Goal: Information Seeking & Learning: Learn about a topic

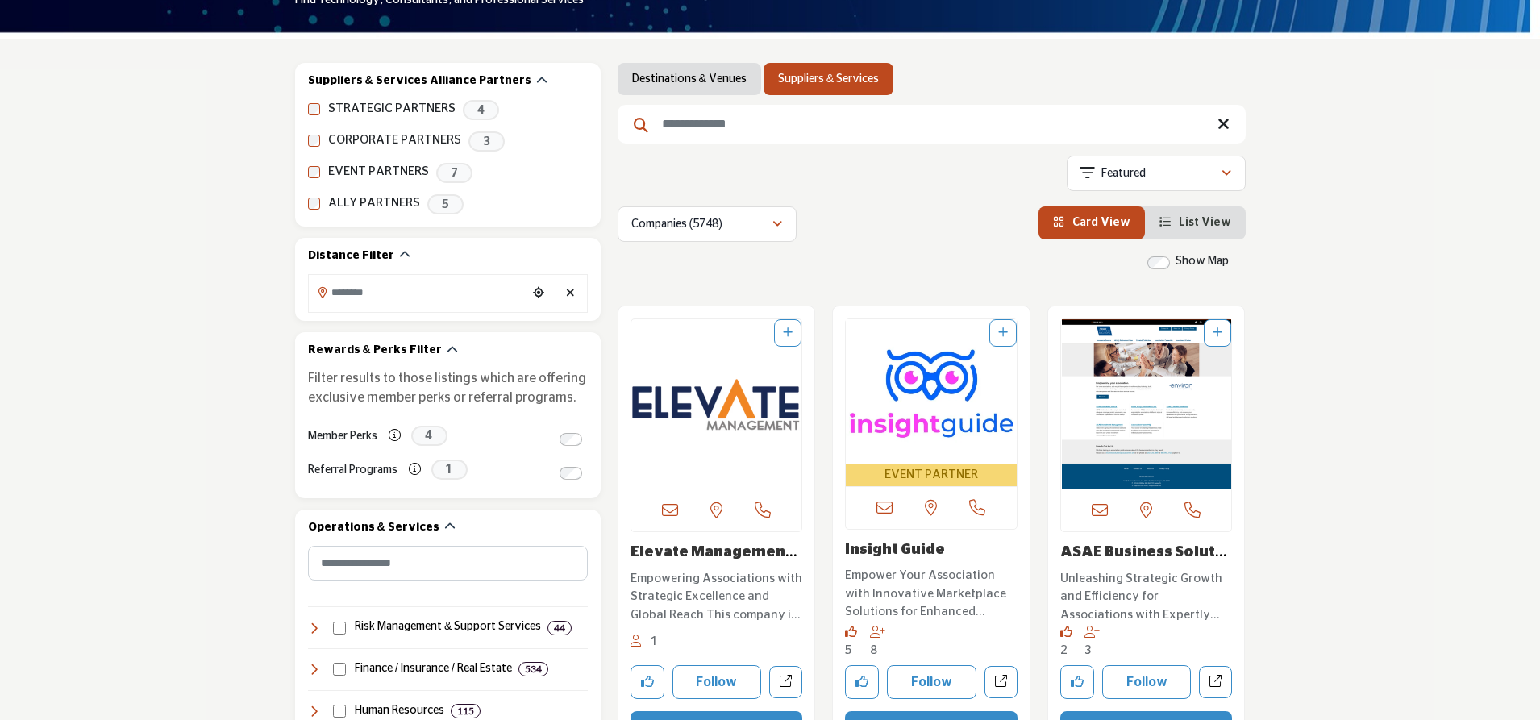
scroll to position [306, 0]
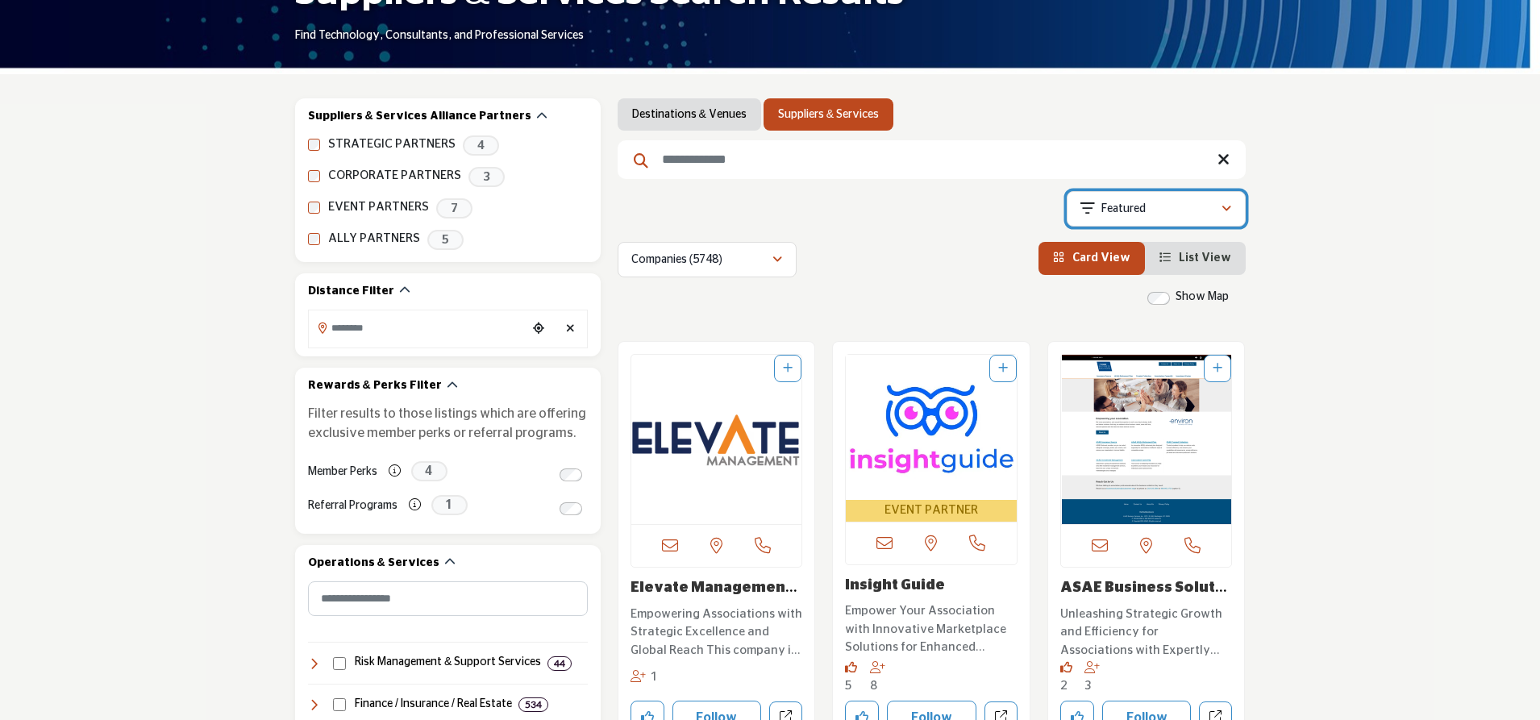
click at [1185, 210] on div "Featured" at bounding box center [1151, 208] width 140 height 19
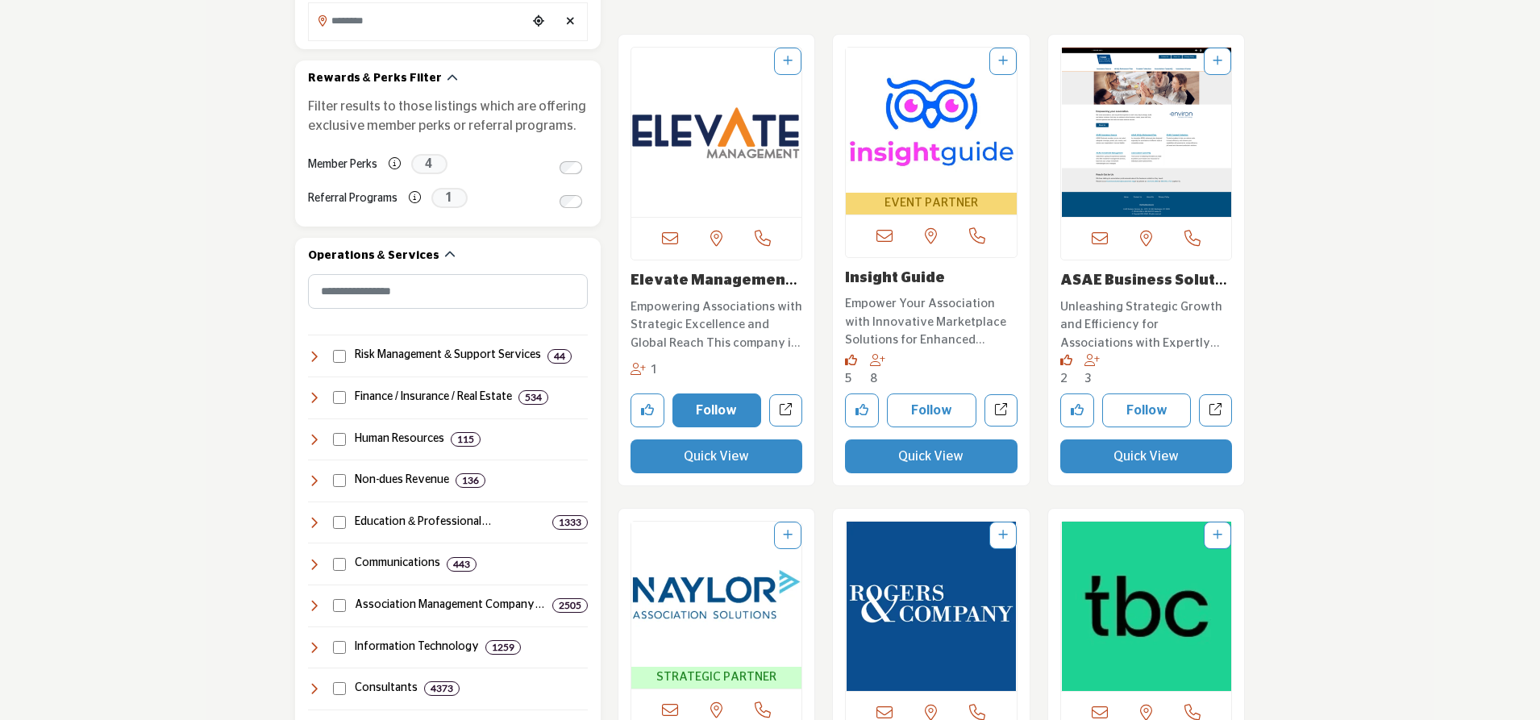
scroll to position [387, 0]
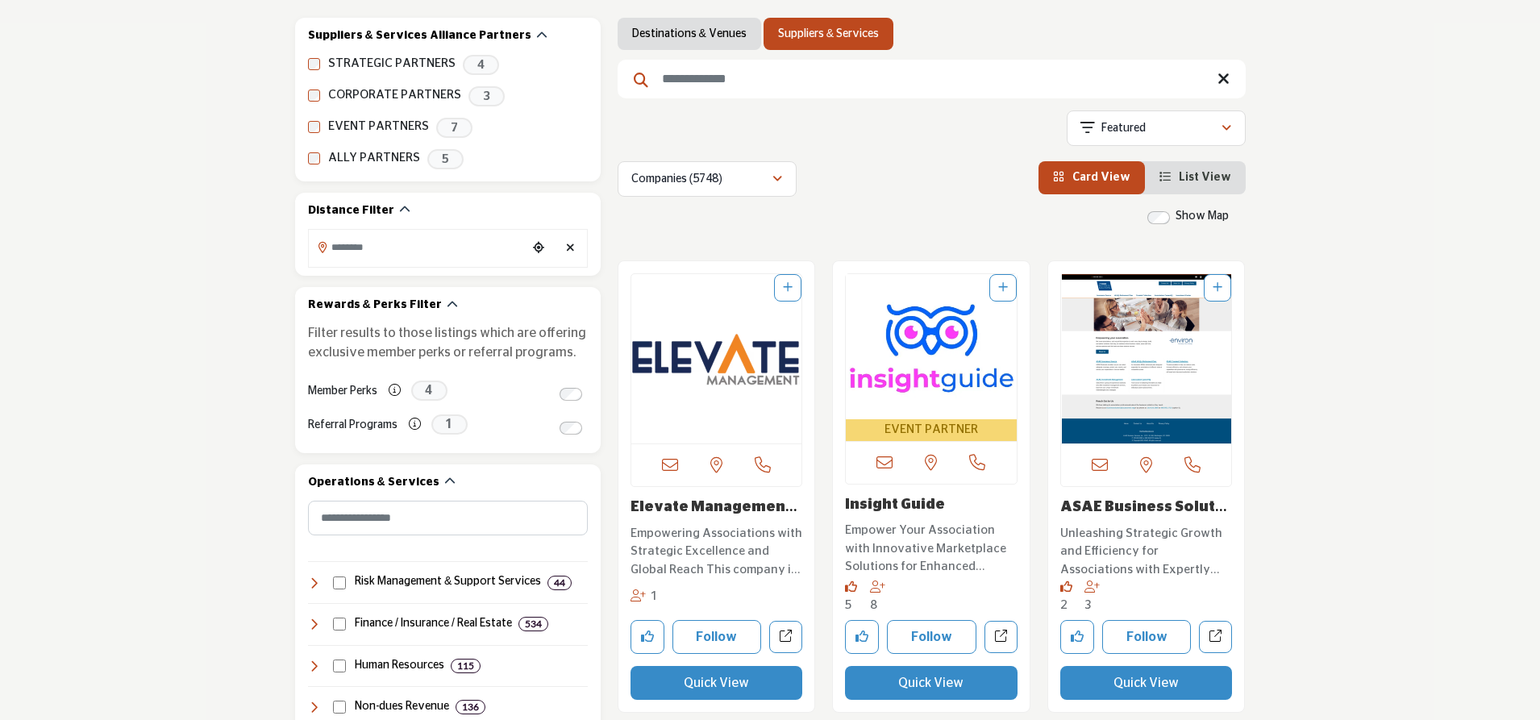
click at [722, 85] on input "Search Keyword" at bounding box center [932, 79] width 628 height 39
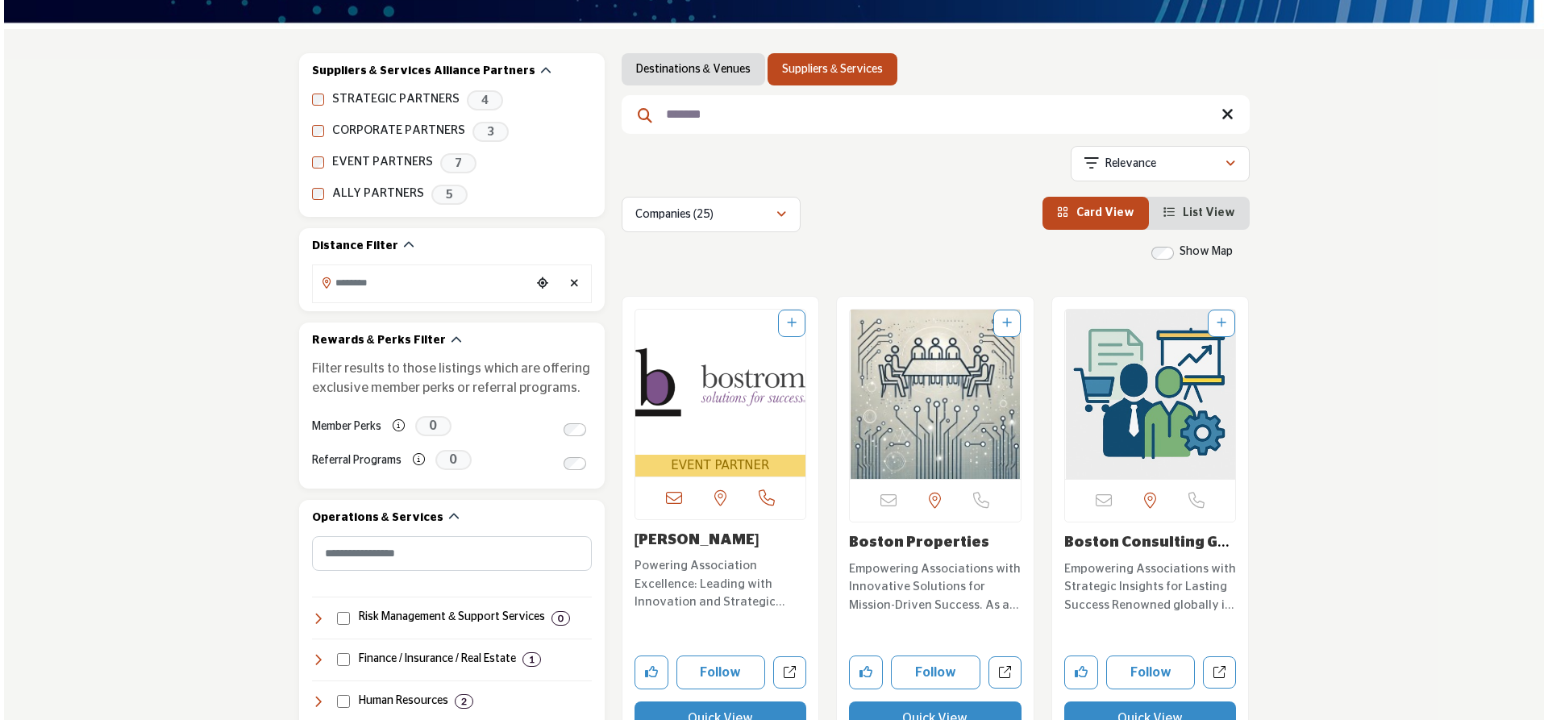
scroll to position [403, 0]
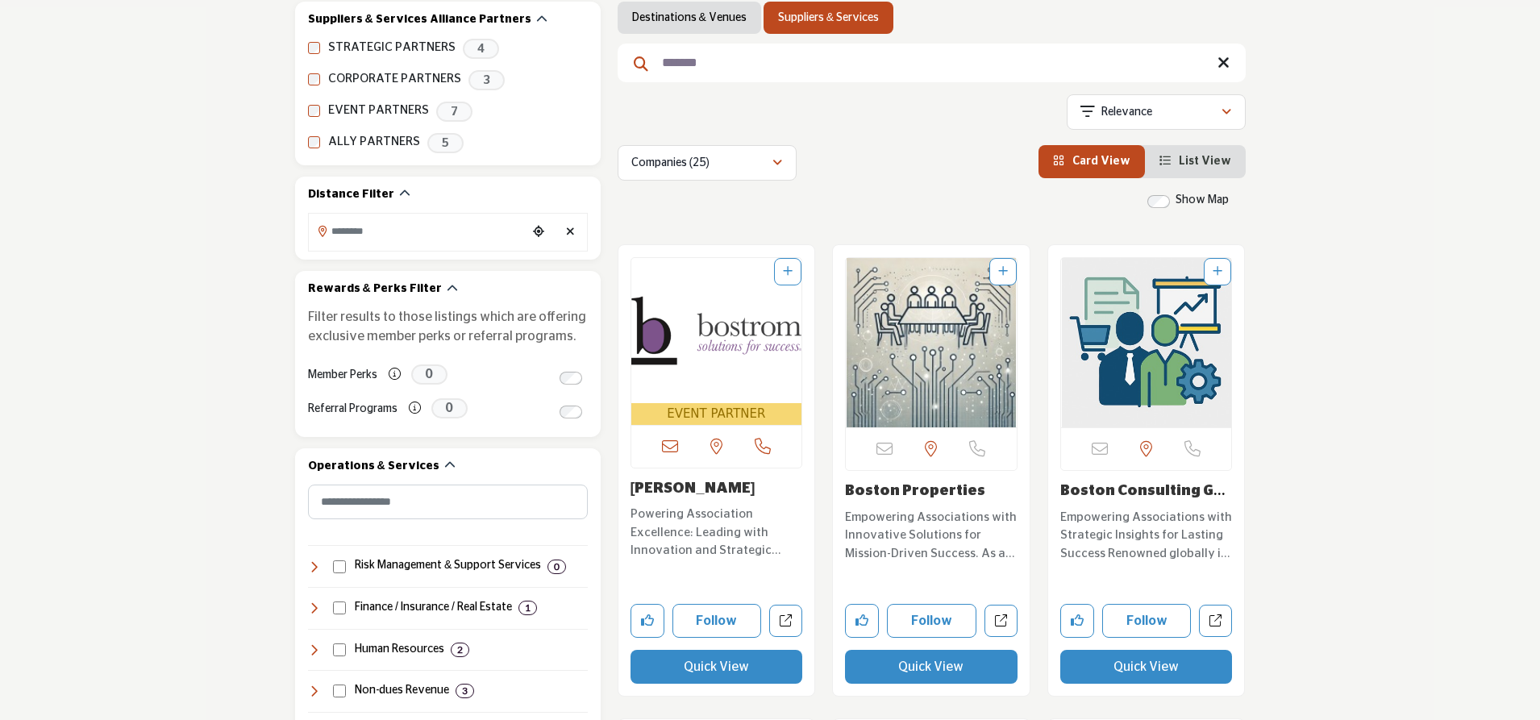
type input "*******"
click at [669, 667] on button "Quick View" at bounding box center [717, 667] width 173 height 34
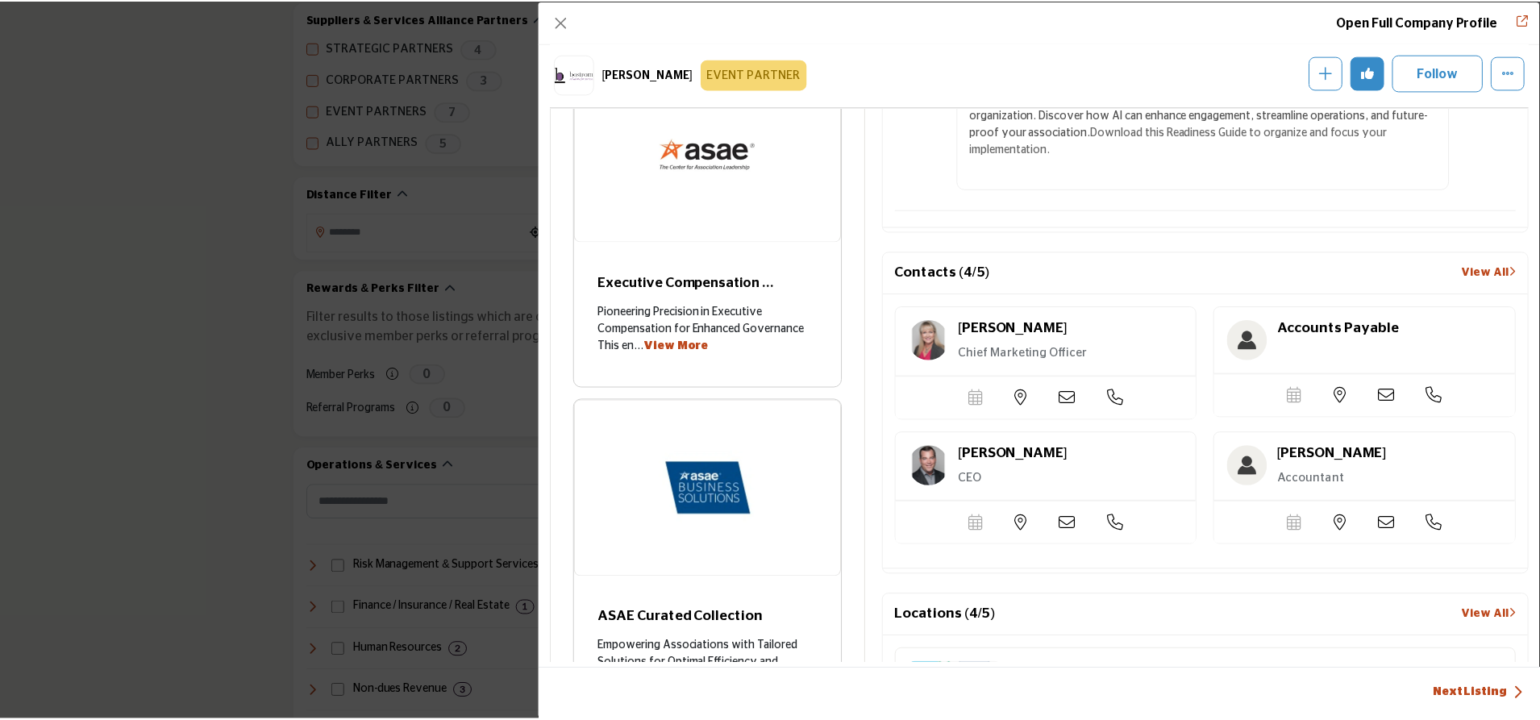
scroll to position [1631, 0]
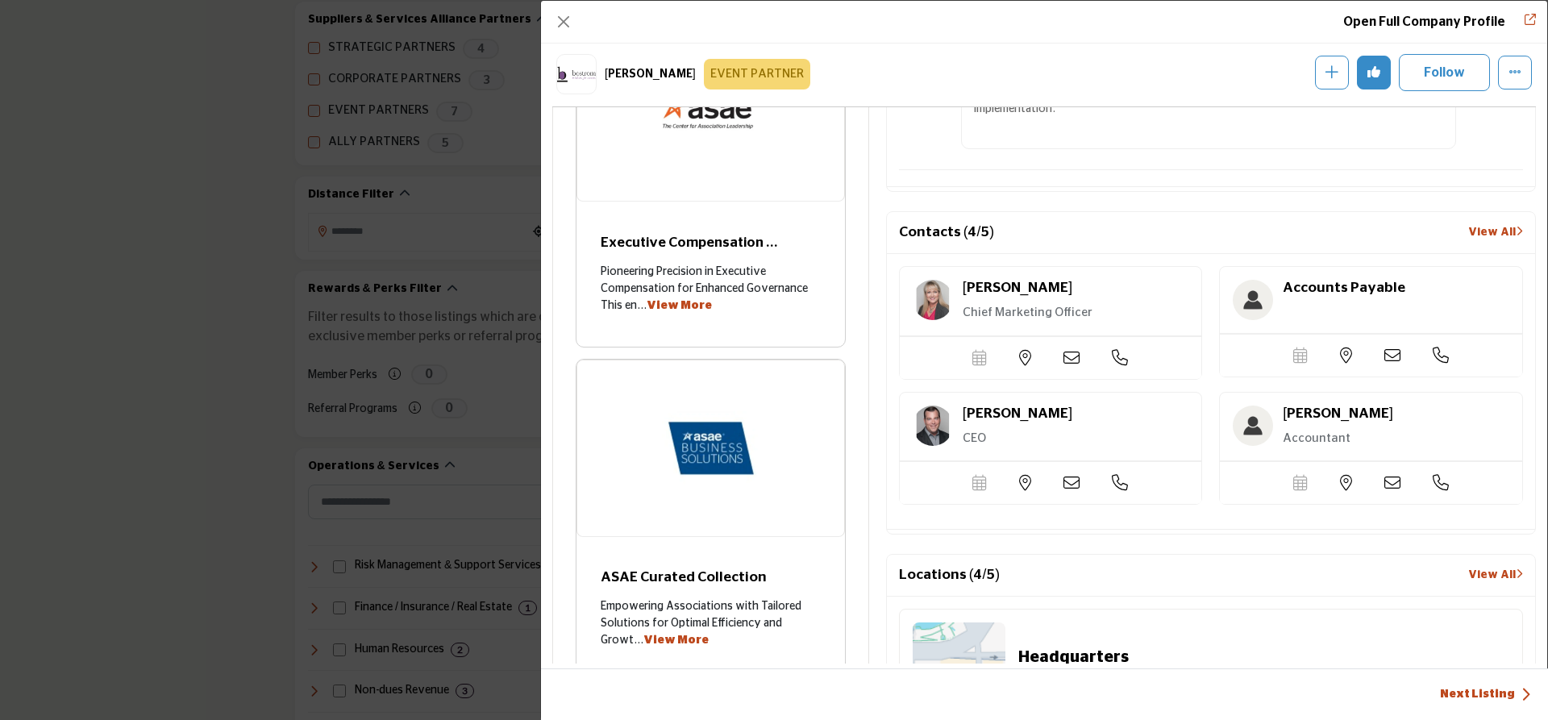
click at [309, 416] on div "Open Full Company Profile Bostrom EVENT PARTNER Follow Following" at bounding box center [774, 360] width 1548 height 720
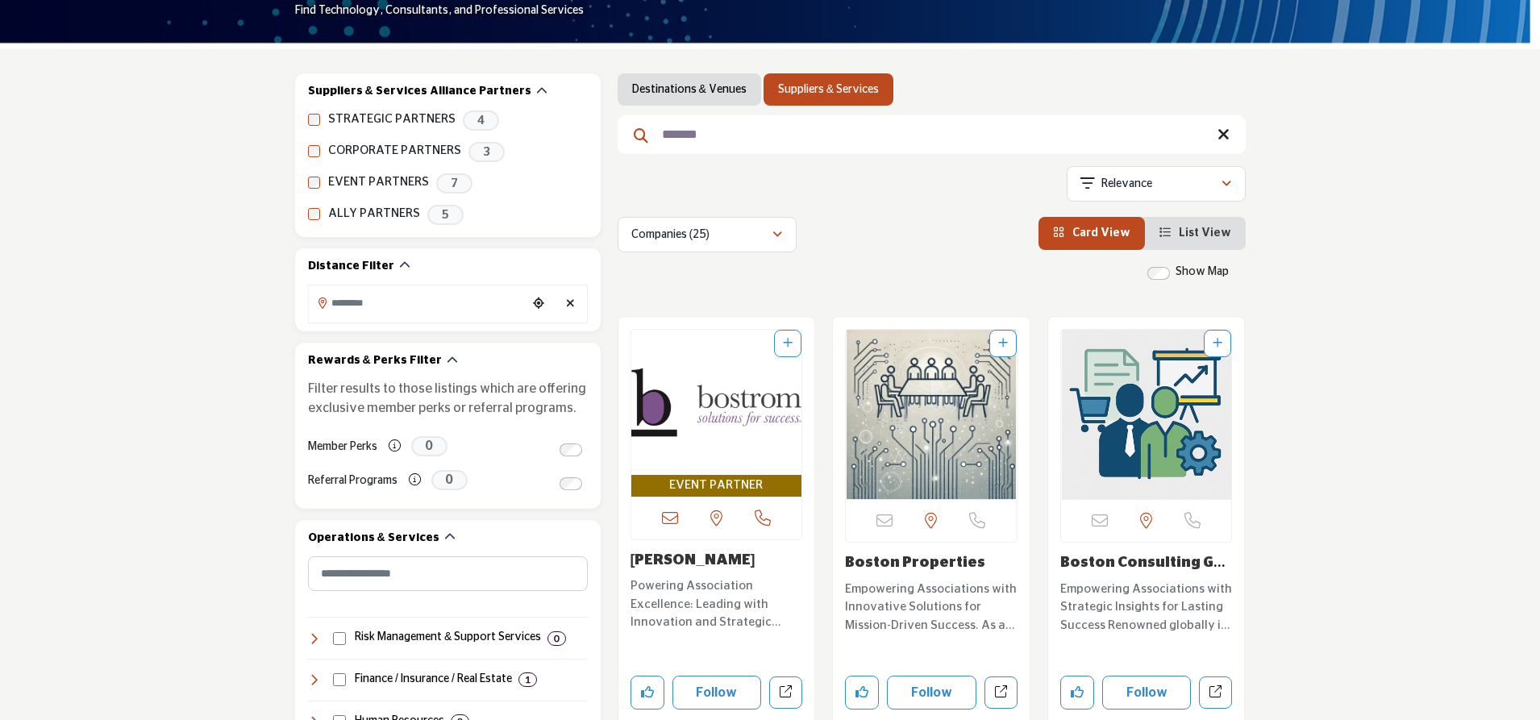
scroll to position [242, 0]
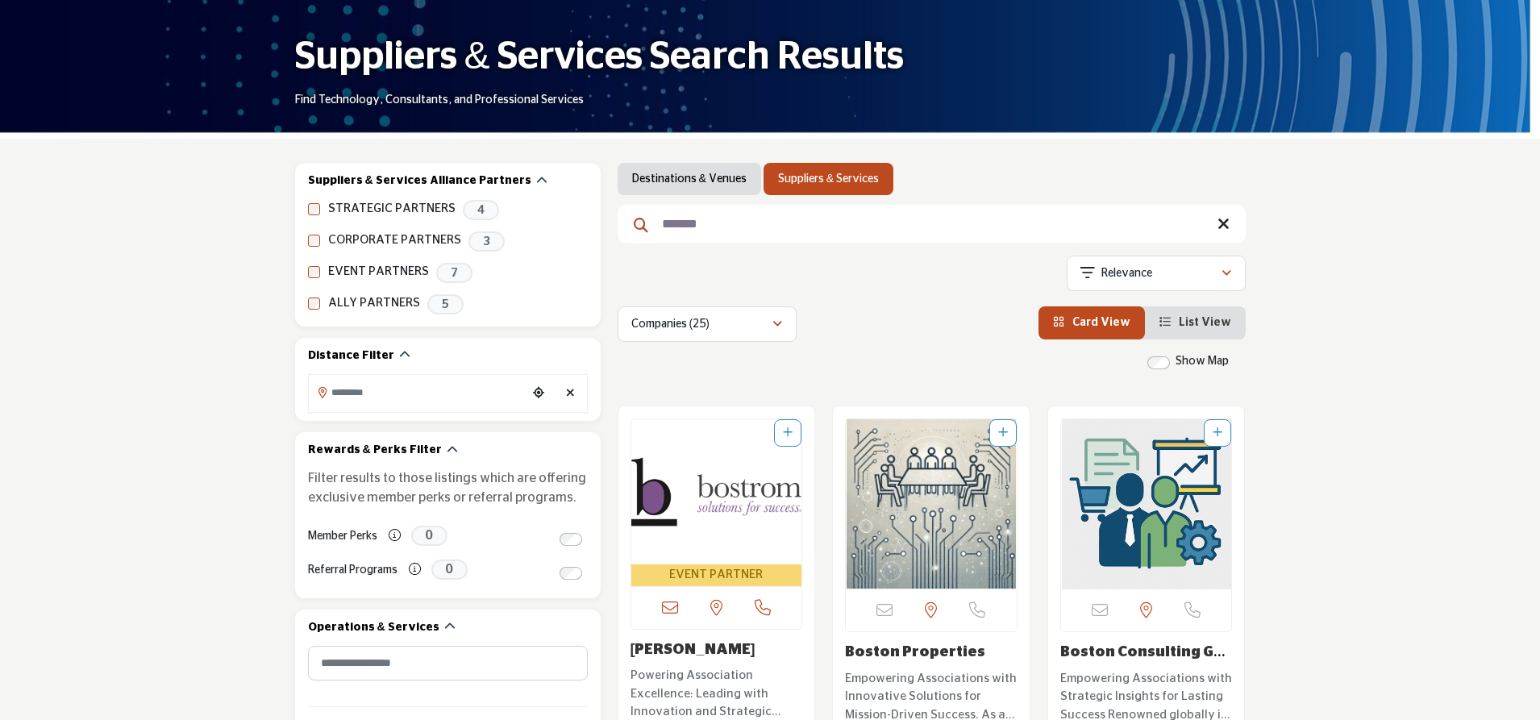
click at [1217, 227] on input "*******" at bounding box center [932, 224] width 628 height 39
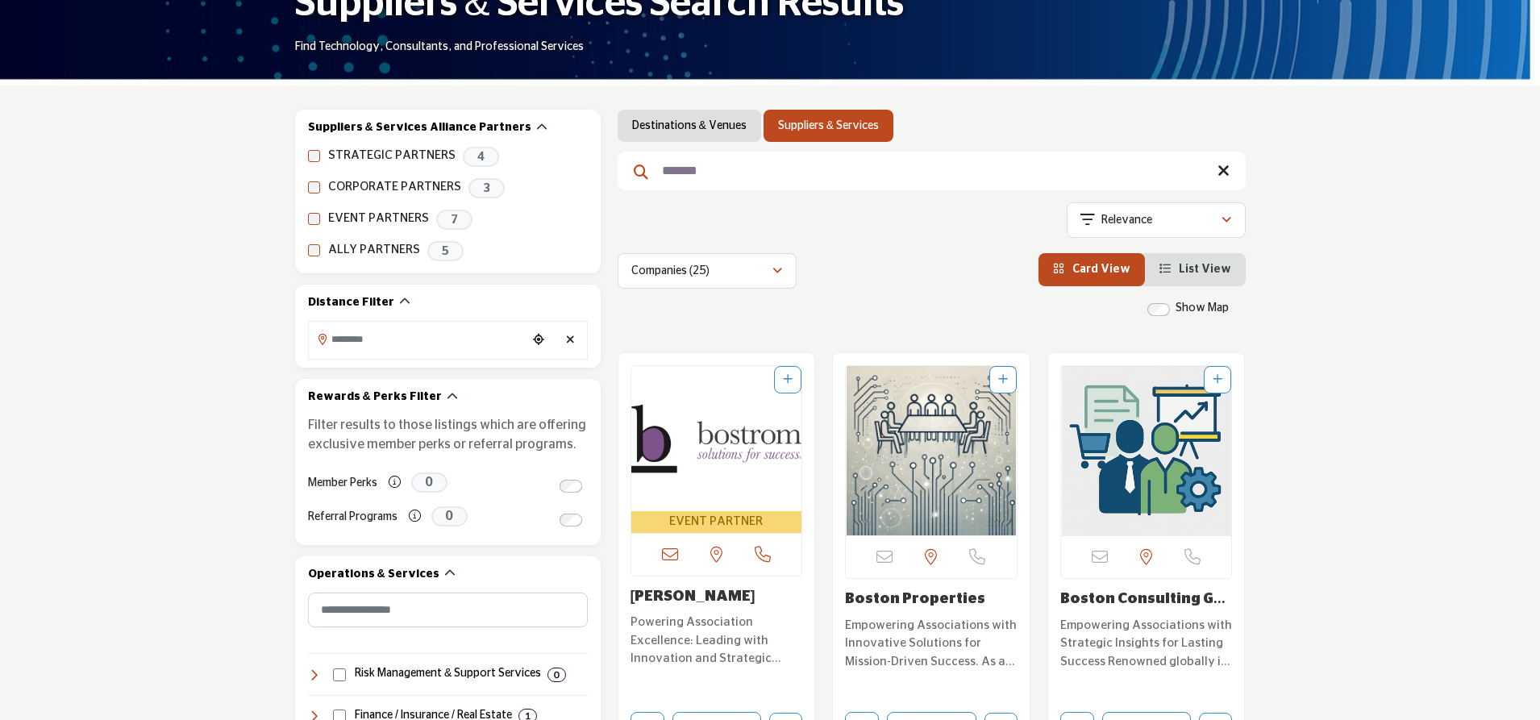
scroll to position [323, 0]
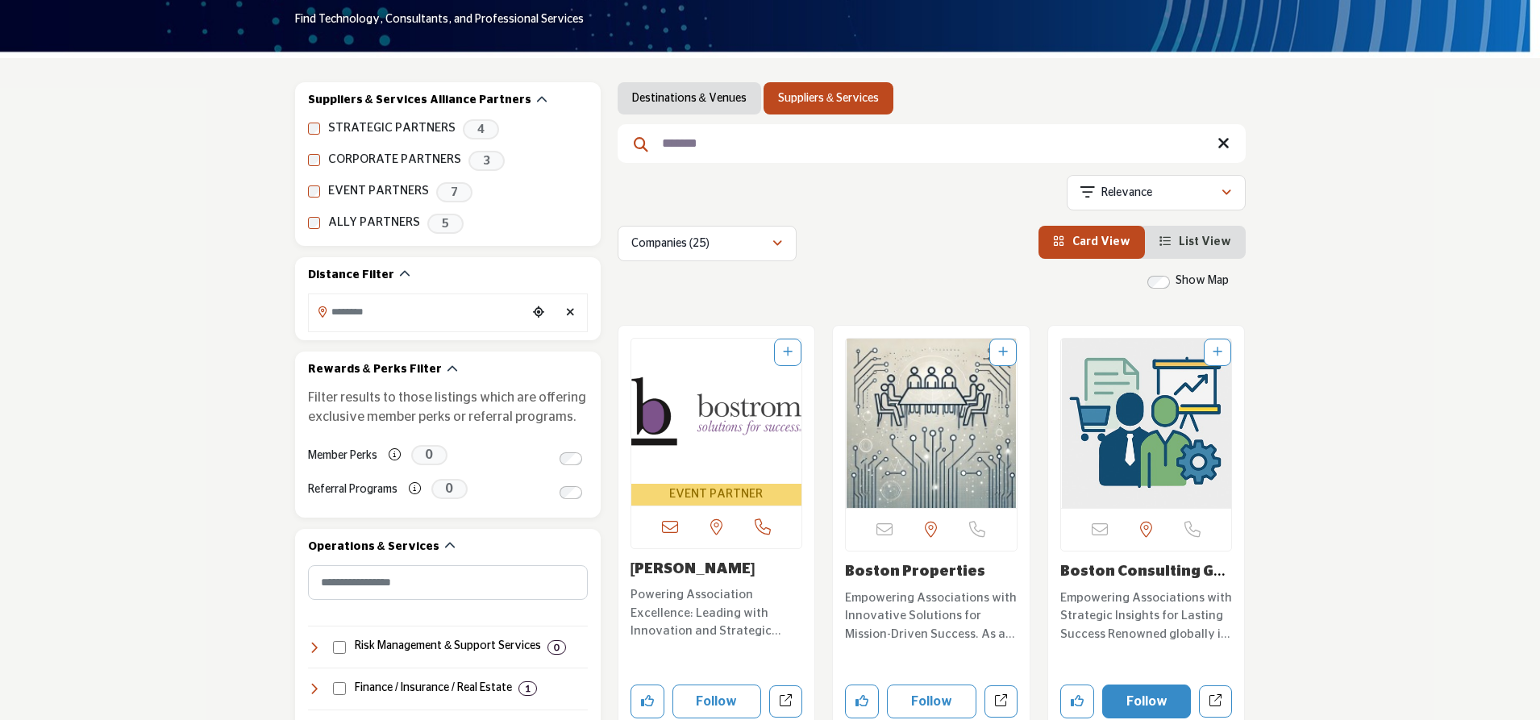
drag, startPoint x: 1146, startPoint y: 709, endPoint x: 1298, endPoint y: 617, distance: 178.0
click at [1139, 443] on img "Open Listing in new tab" at bounding box center [1146, 423] width 171 height 169
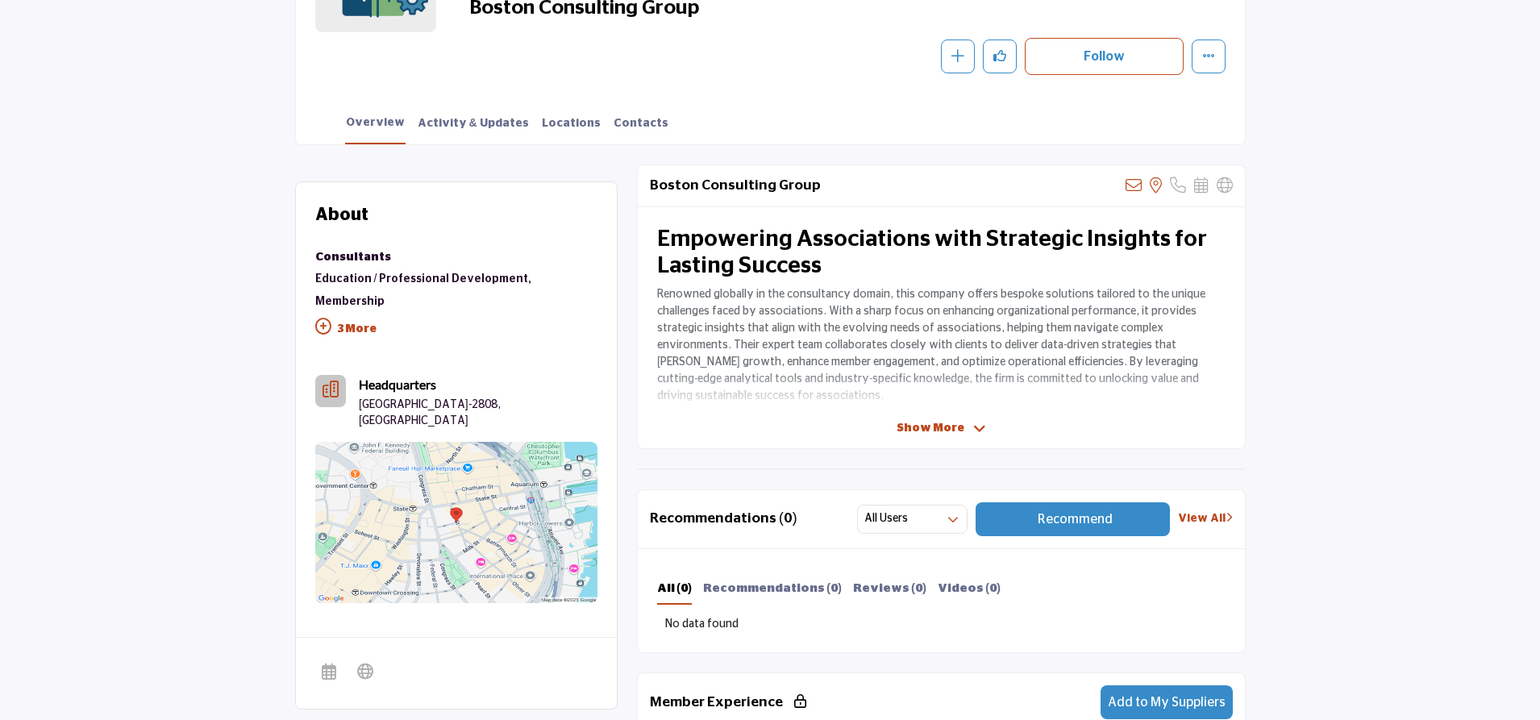
scroll to position [402, 0]
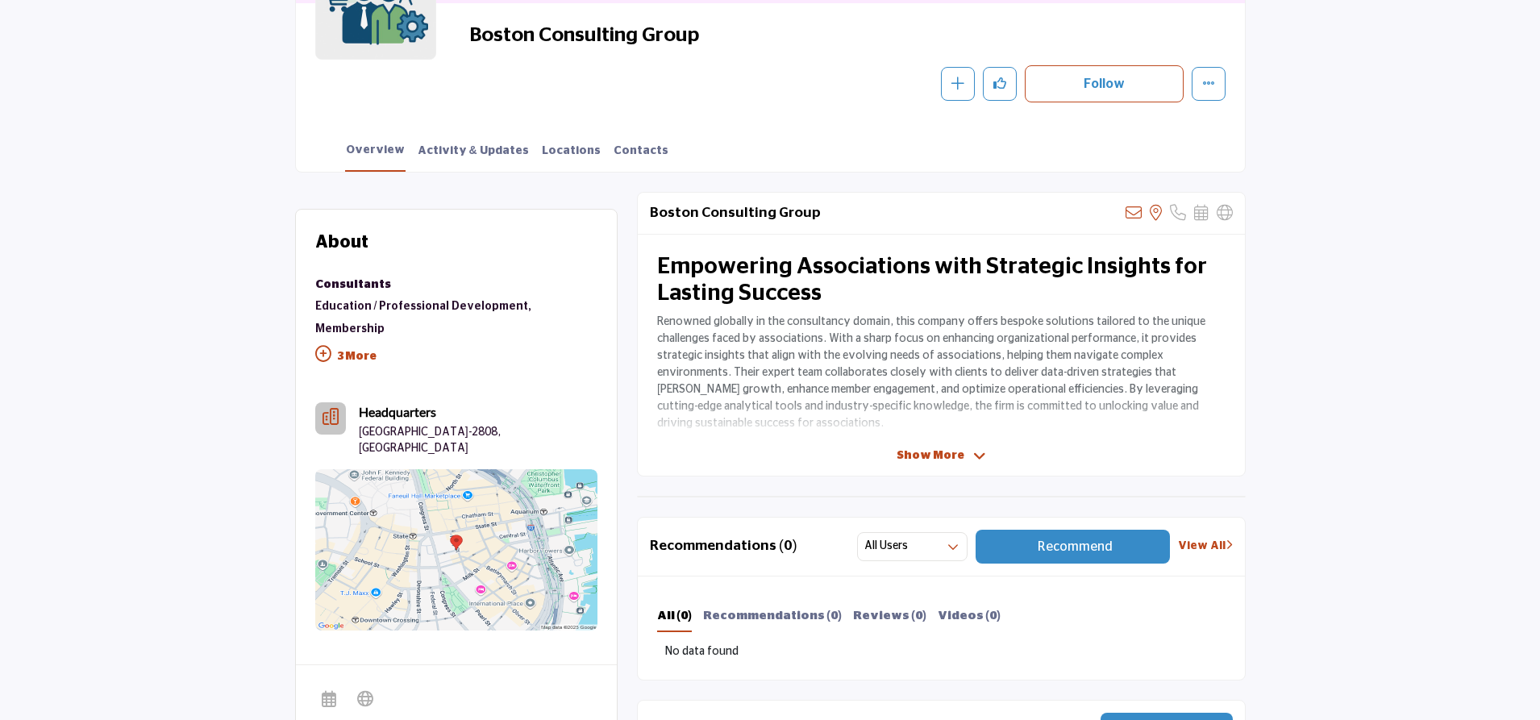
click at [925, 453] on span "Show More" at bounding box center [931, 456] width 68 height 17
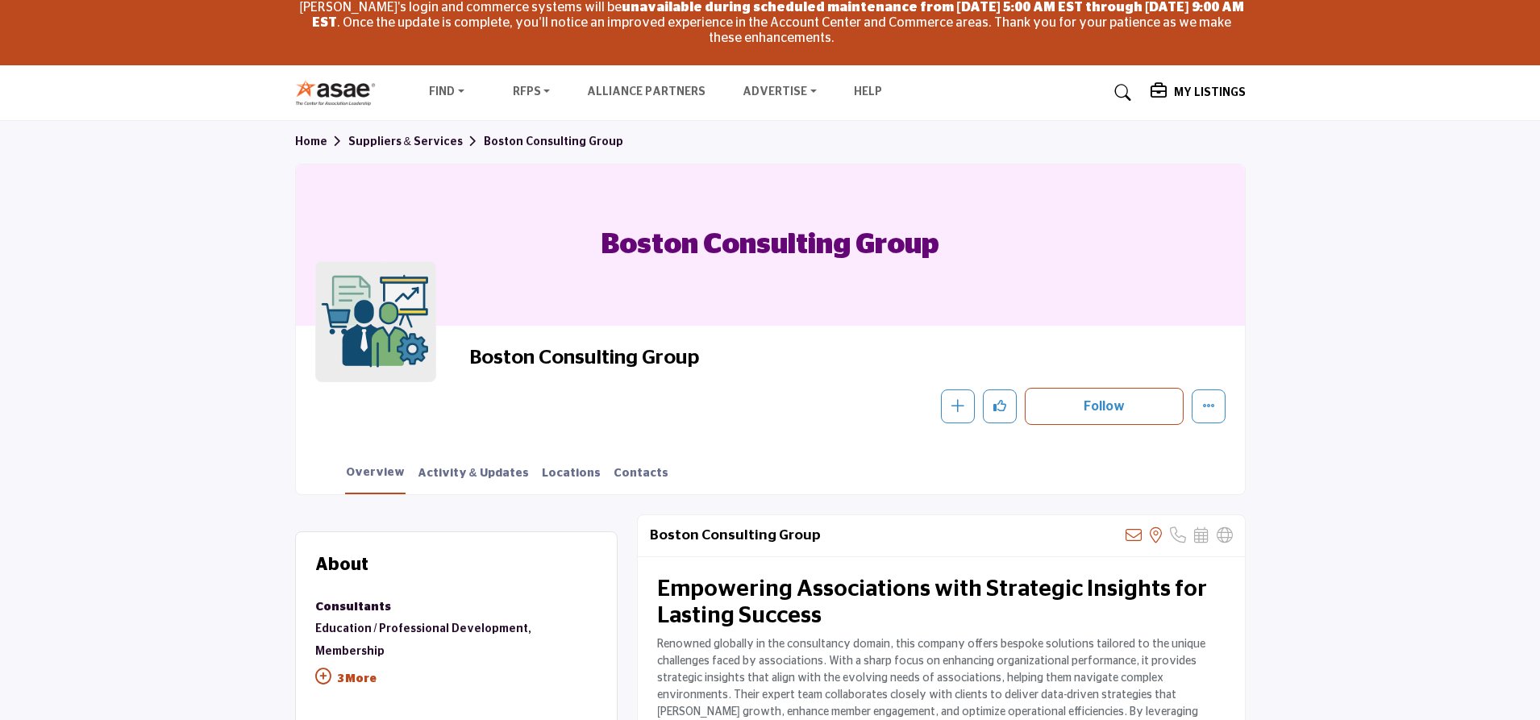
scroll to position [0, 0]
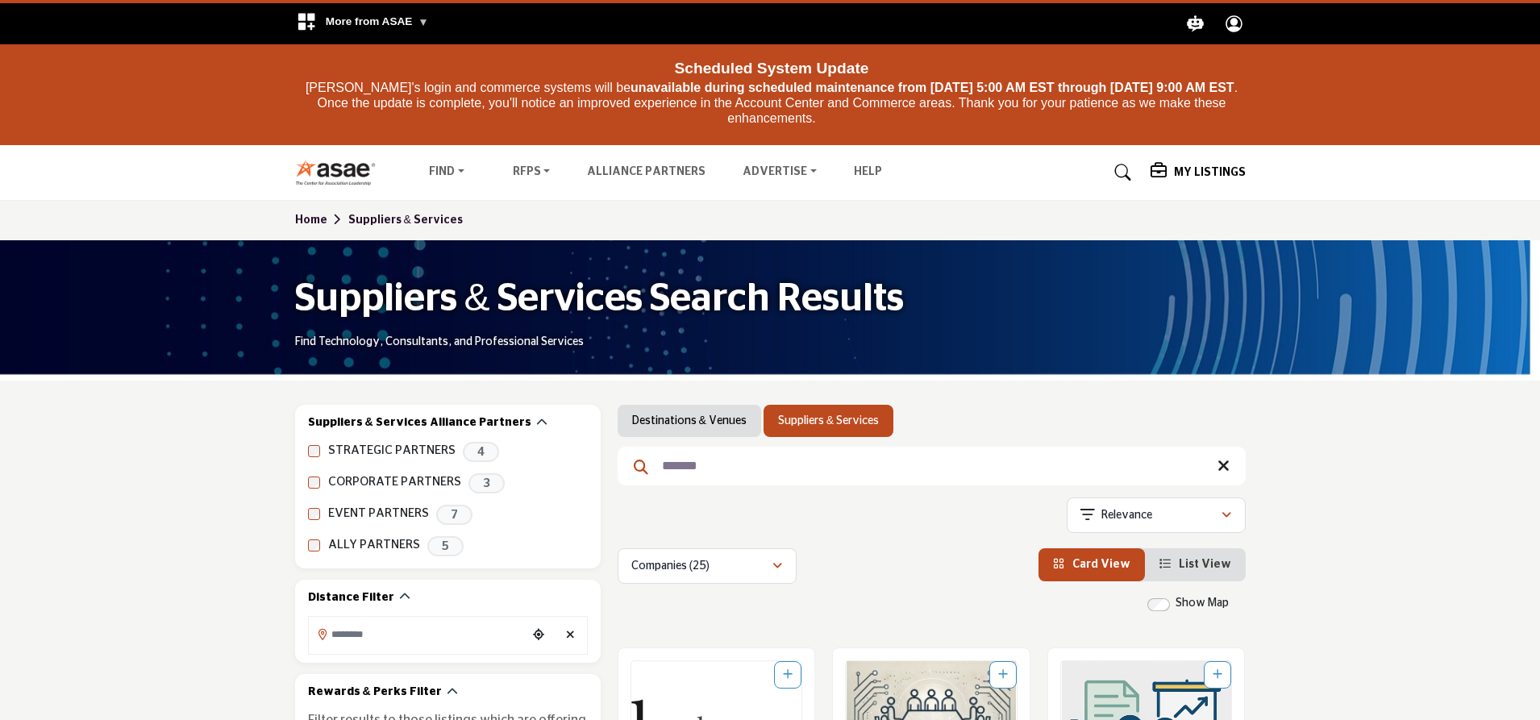
click at [1213, 450] on input "*******" at bounding box center [932, 466] width 628 height 39
click at [1224, 463] on icon at bounding box center [1224, 466] width 12 height 16
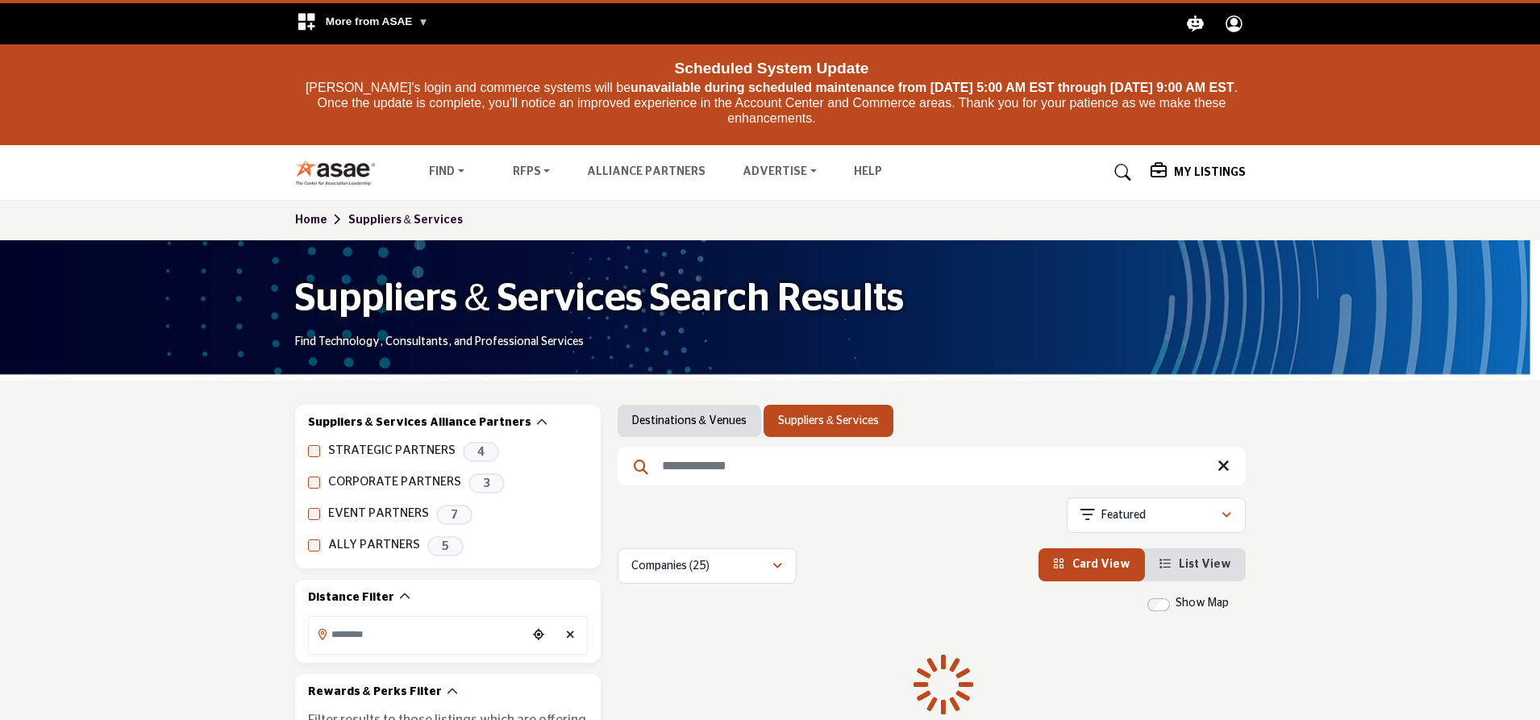
click at [1223, 470] on icon at bounding box center [1224, 466] width 12 height 16
click at [869, 481] on input "Search Keyword" at bounding box center [932, 466] width 628 height 39
click at [847, 460] on input "Search Keyword" at bounding box center [932, 466] width 628 height 39
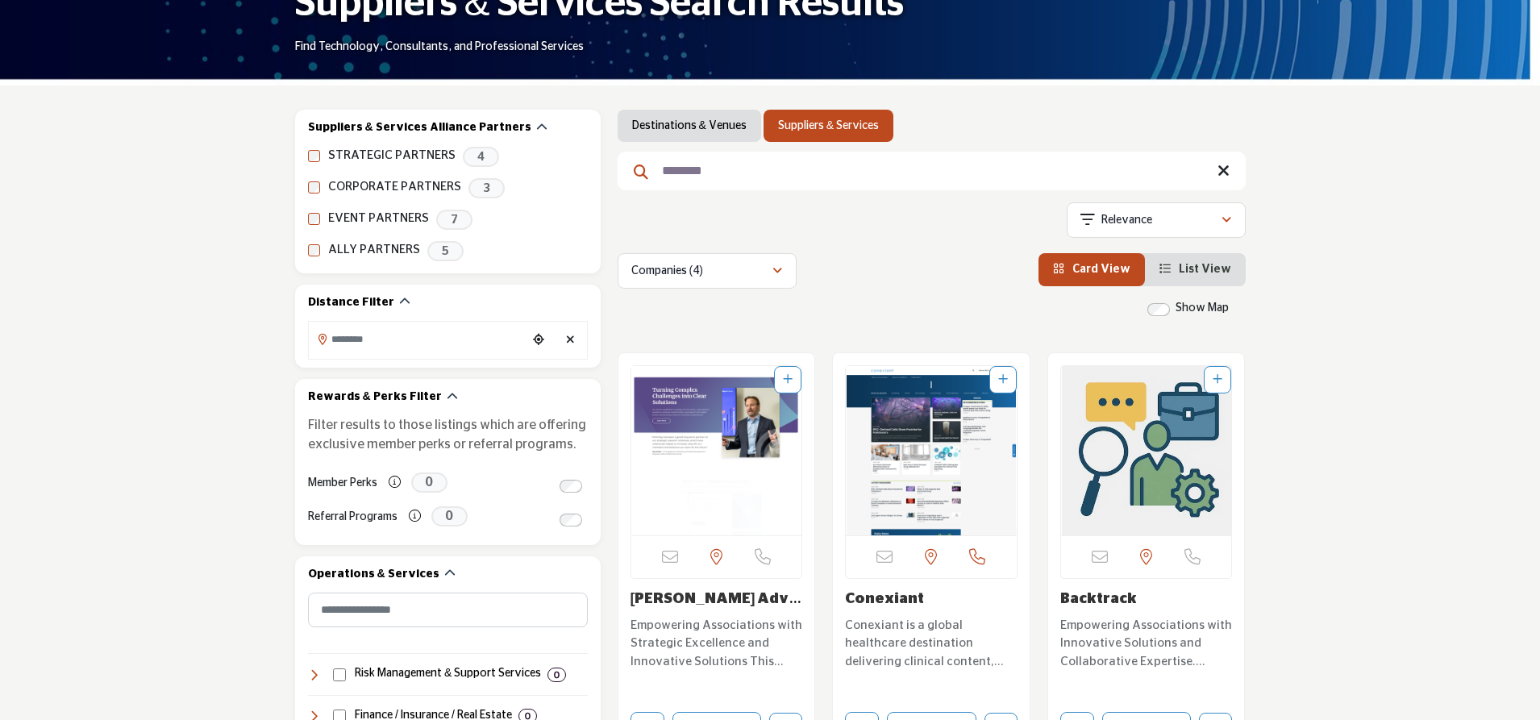
scroll to position [81, 0]
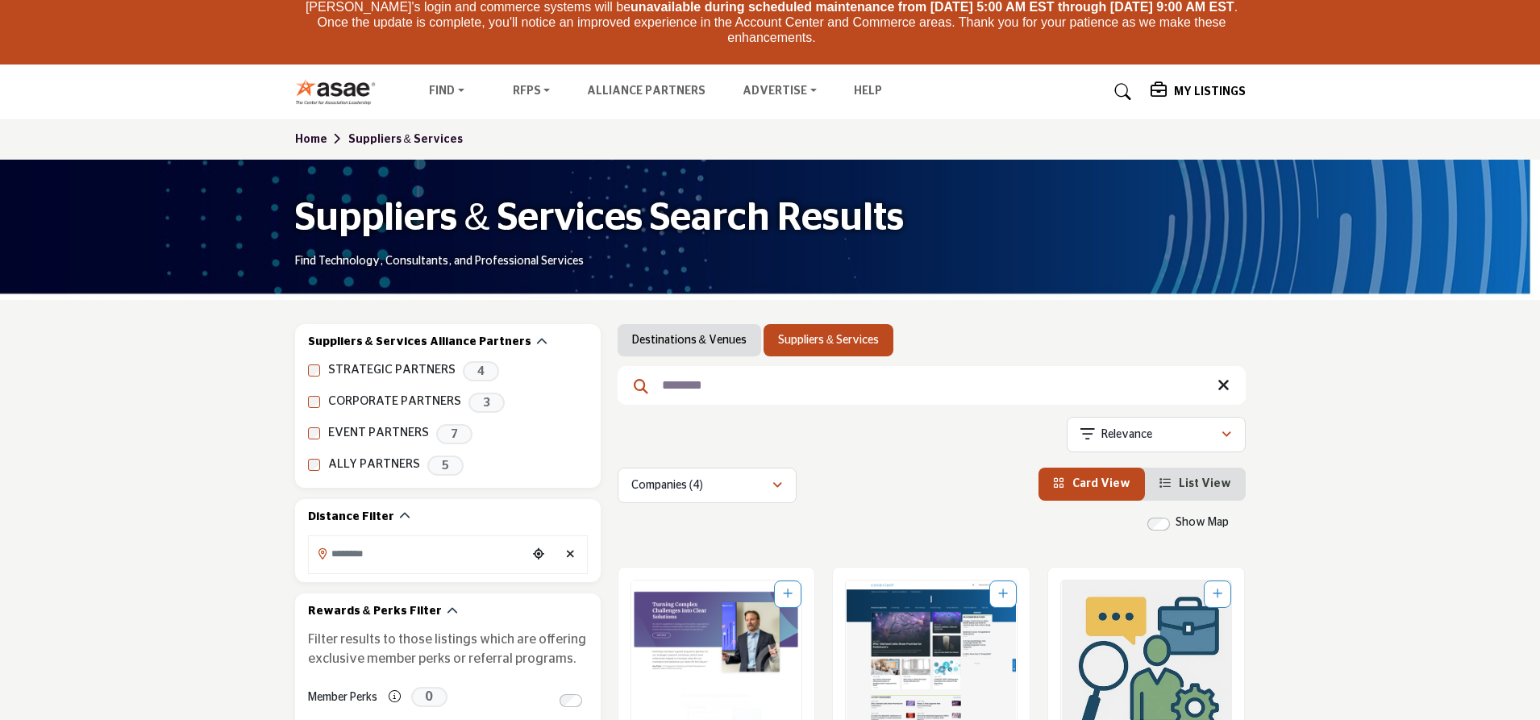
type input "********"
click at [1220, 385] on icon at bounding box center [1224, 385] width 12 height 16
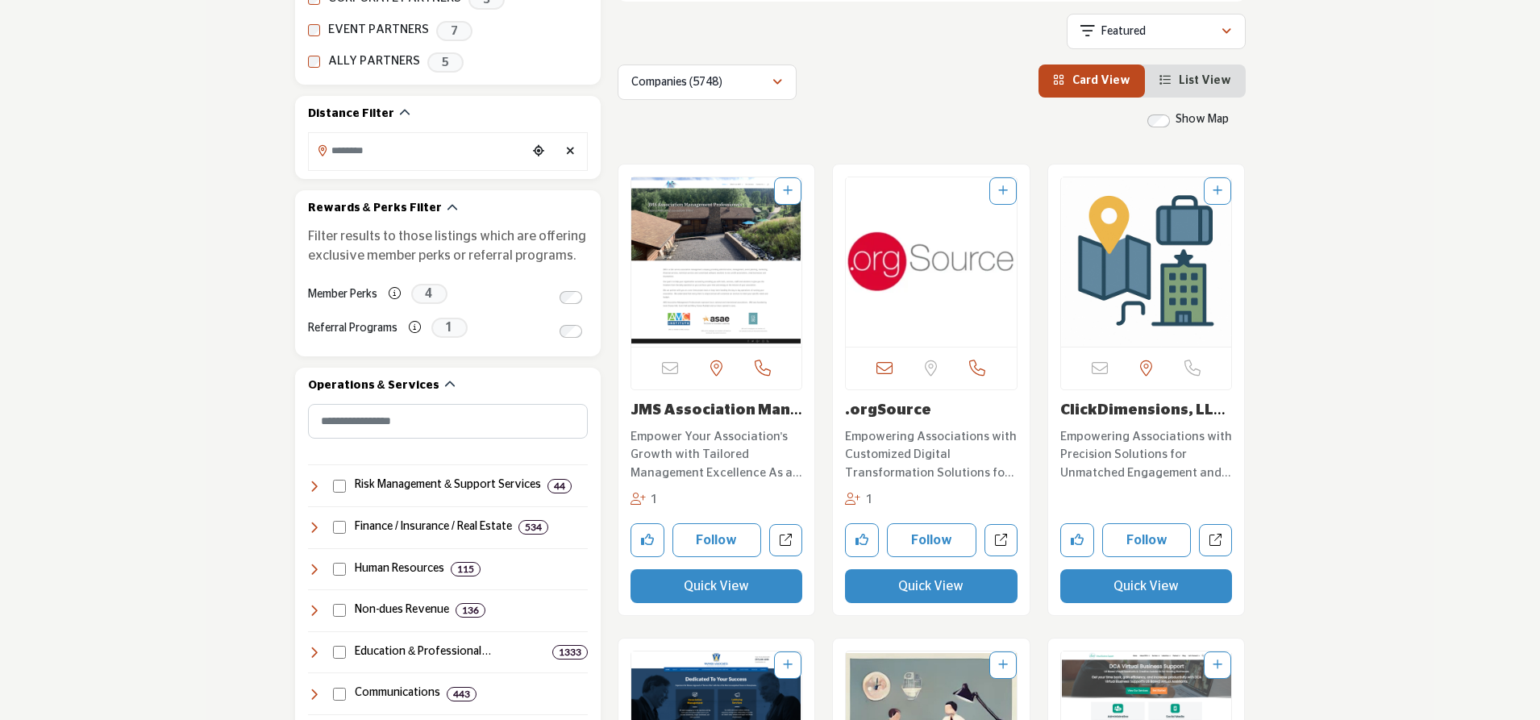
scroll to position [323, 0]
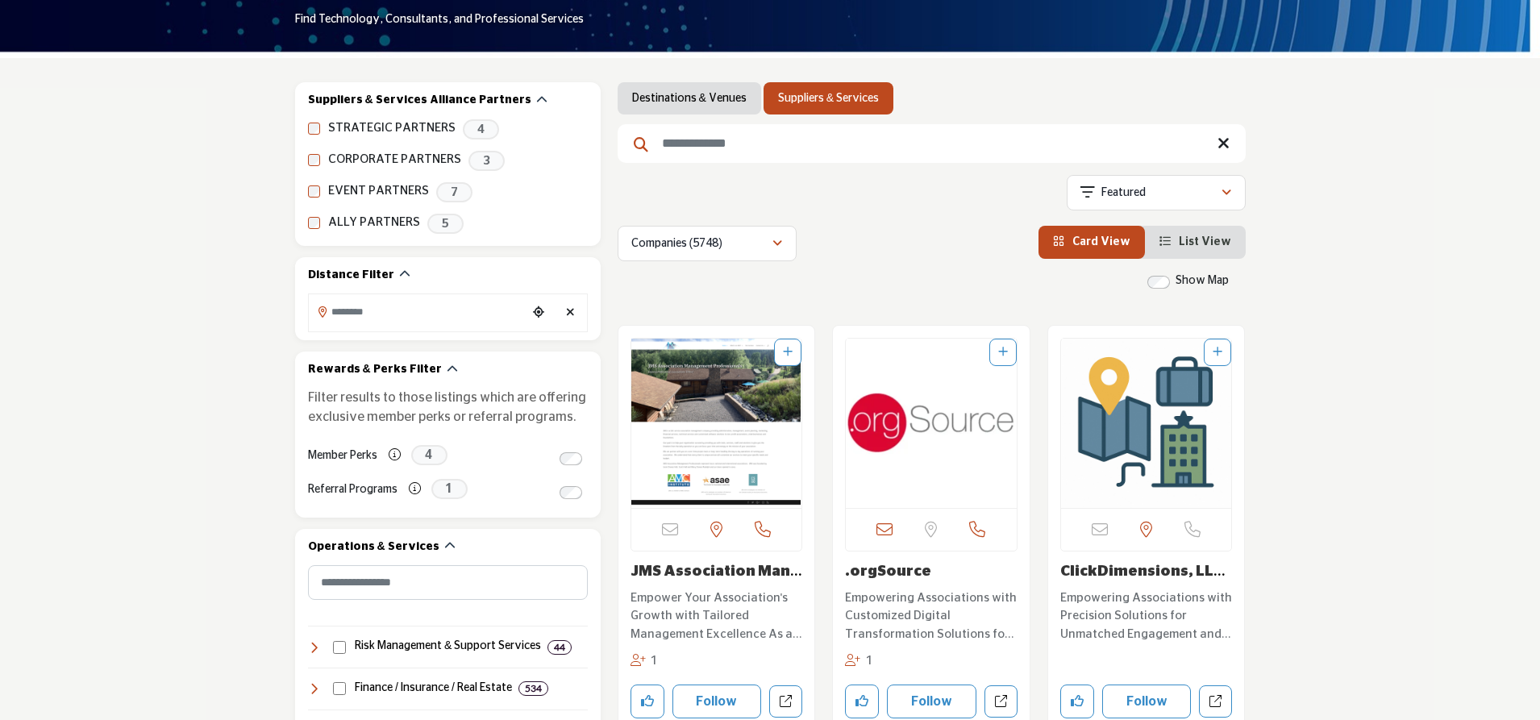
click at [1226, 145] on icon at bounding box center [1224, 143] width 12 height 16
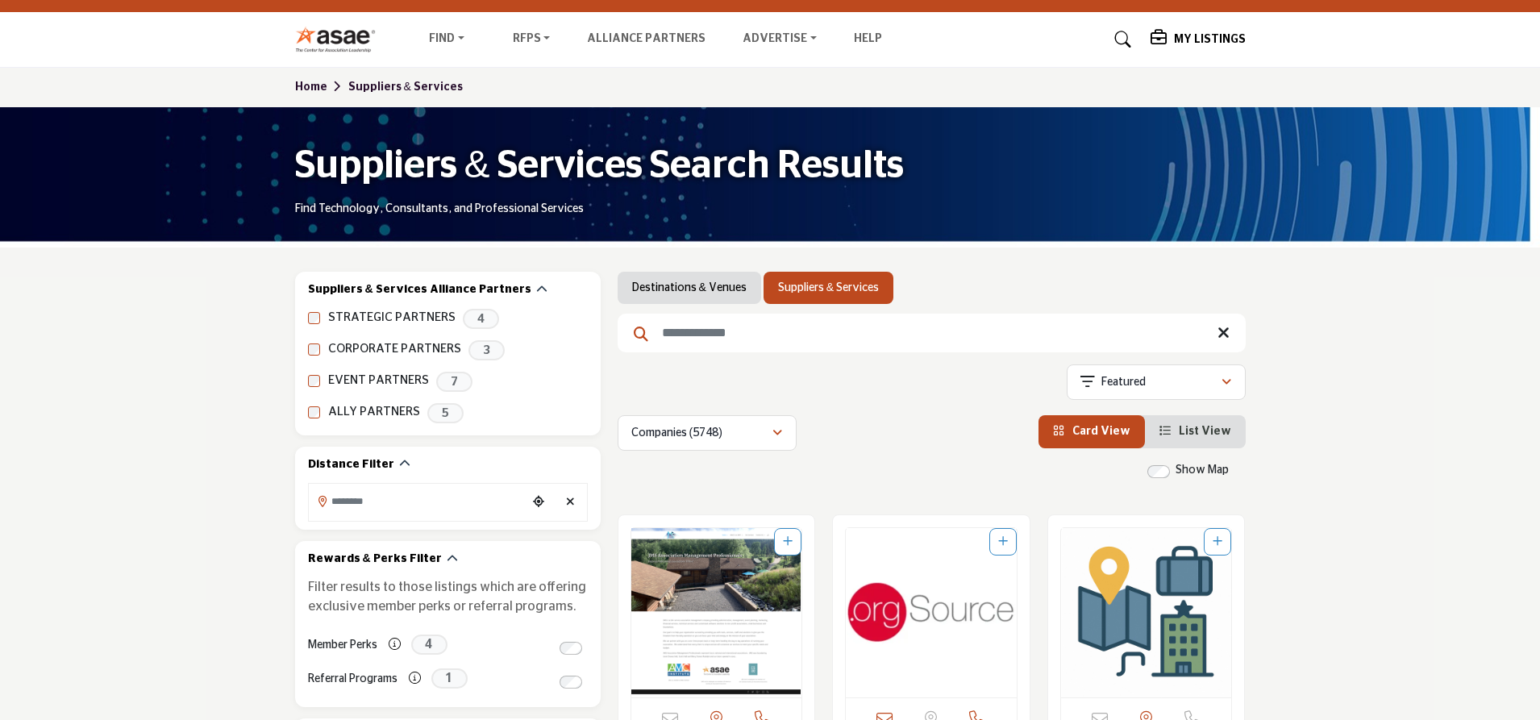
scroll to position [242, 0]
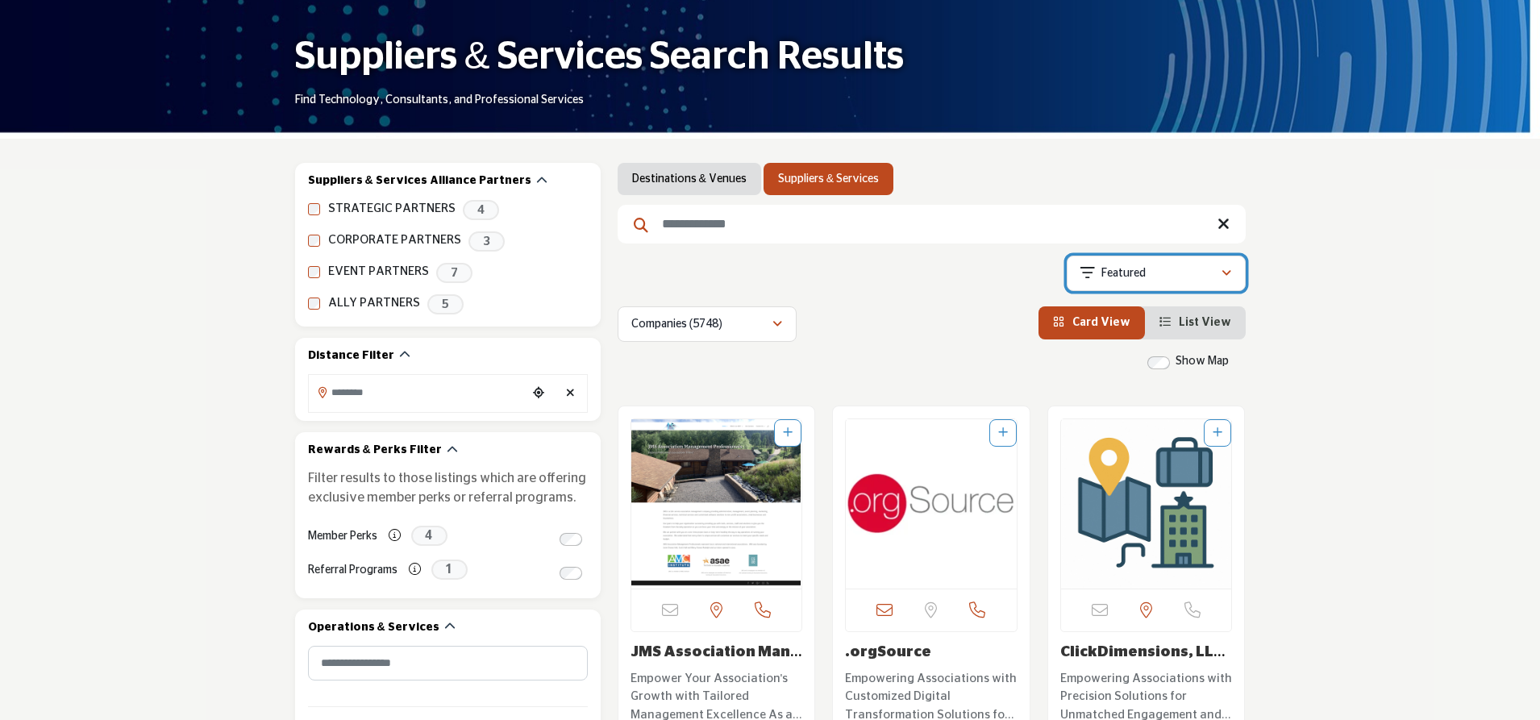
click at [1209, 272] on div "Featured" at bounding box center [1151, 273] width 140 height 19
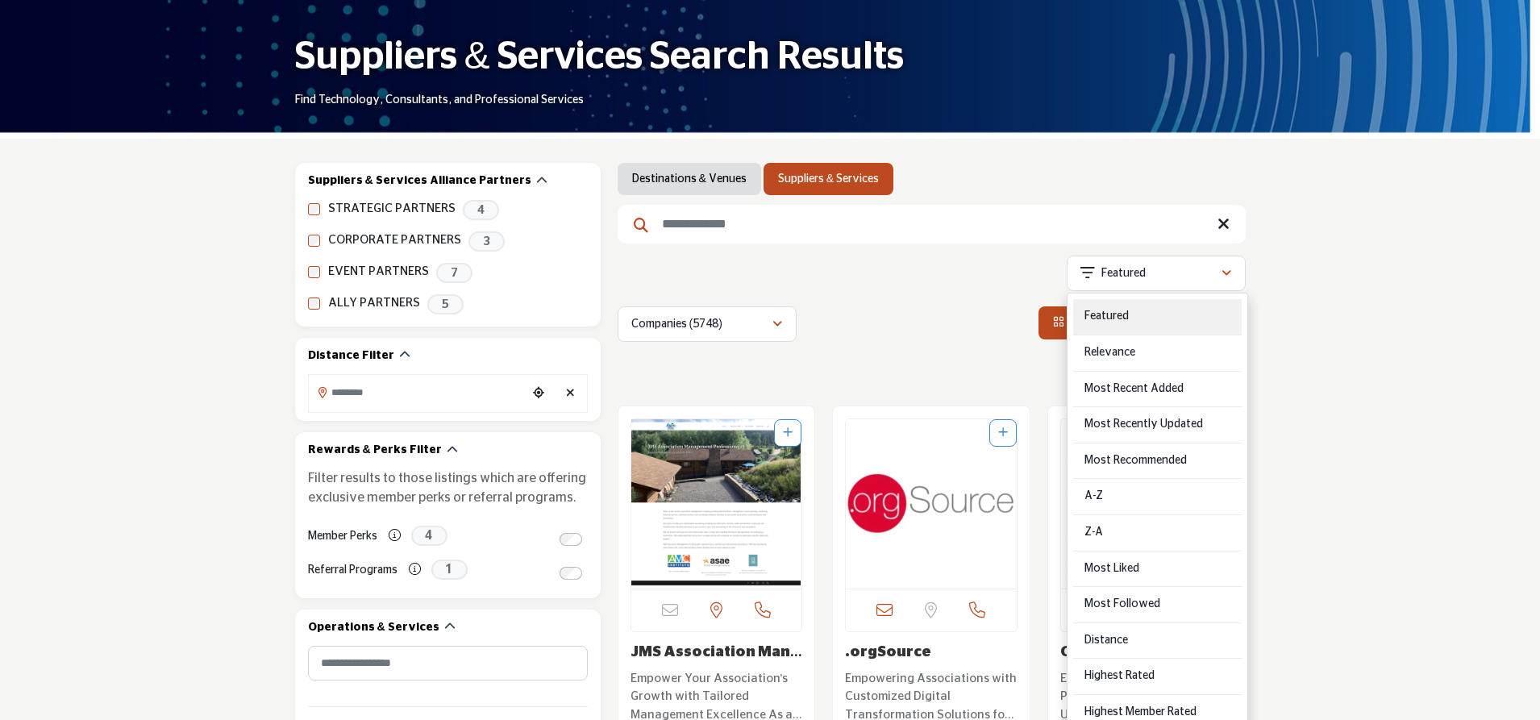
click at [1161, 309] on div "Featured" at bounding box center [1157, 317] width 169 height 36
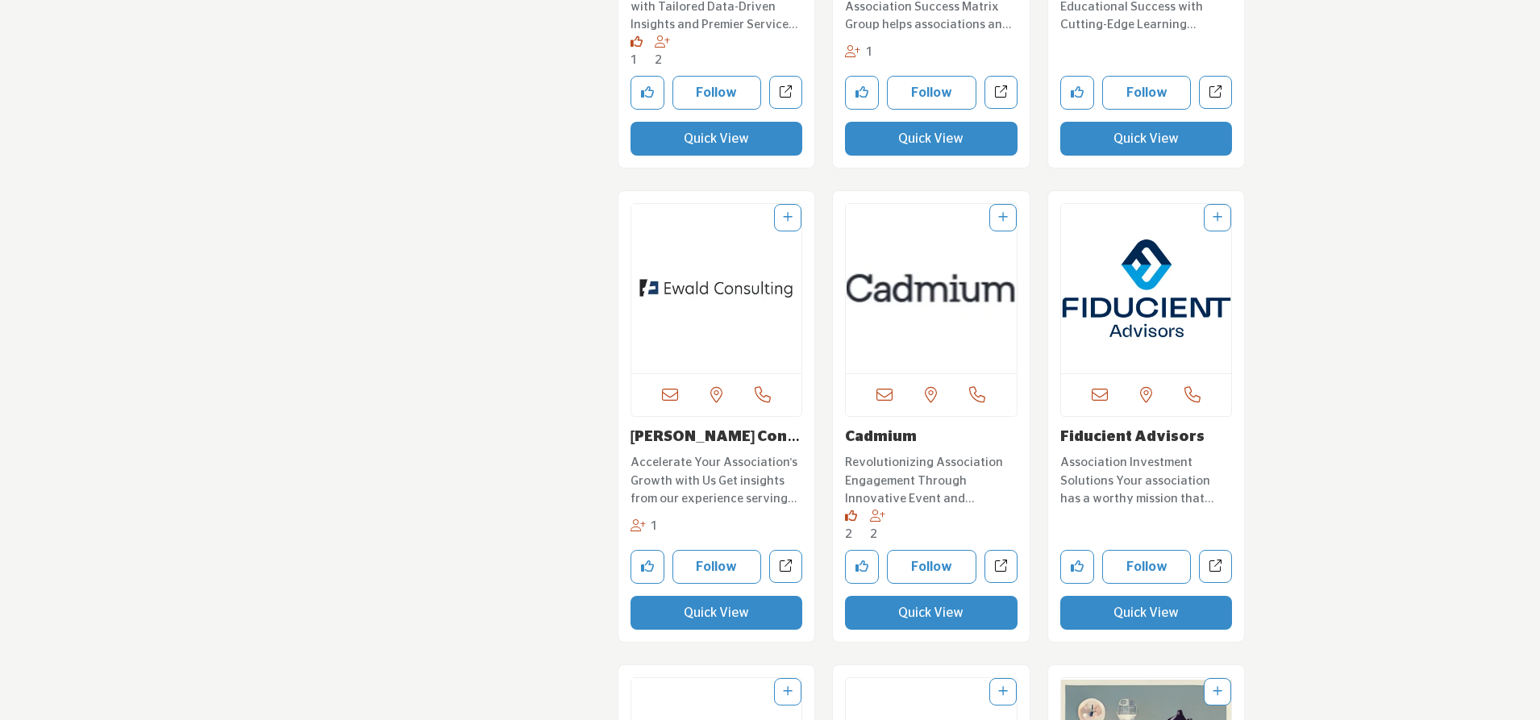
scroll to position [6128, 0]
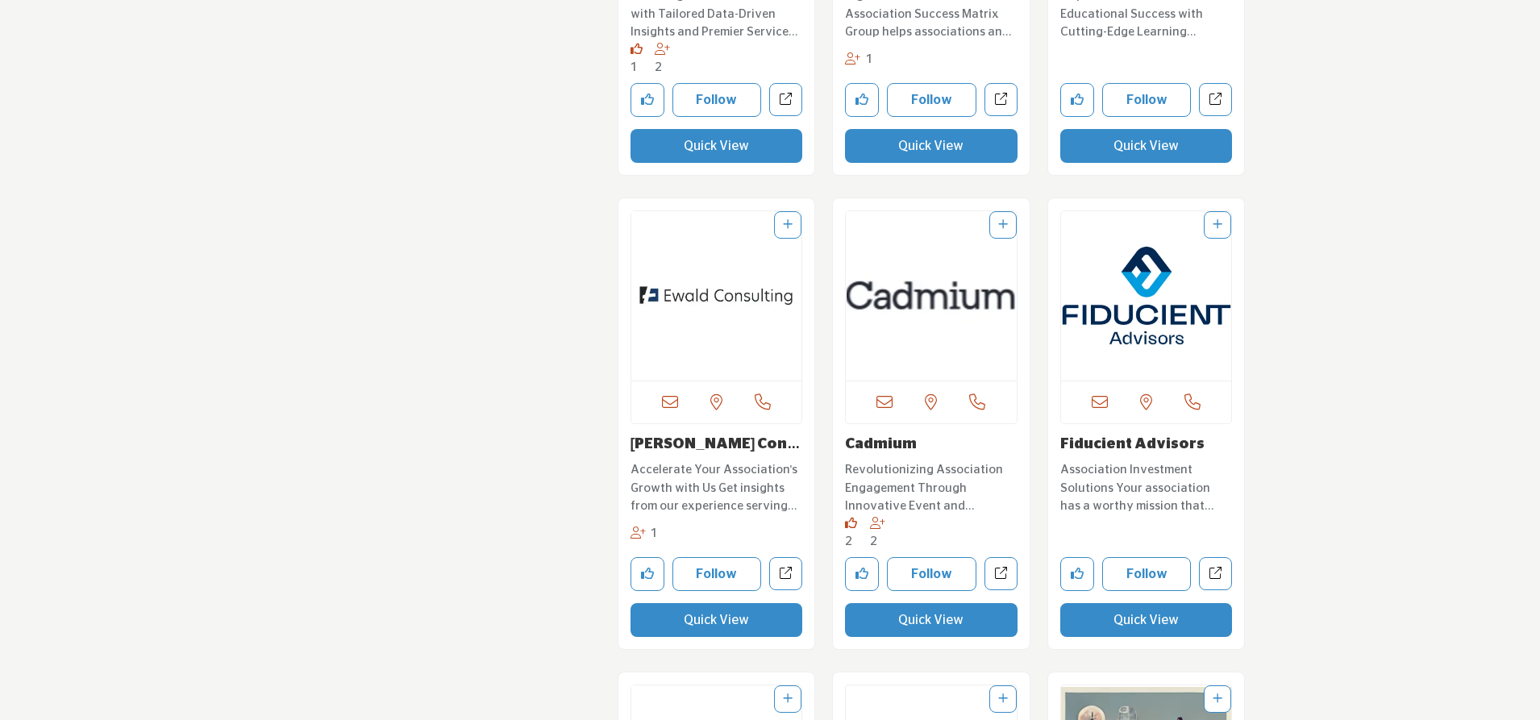
click at [898, 311] on img "Open Listing in new tab" at bounding box center [931, 295] width 171 height 169
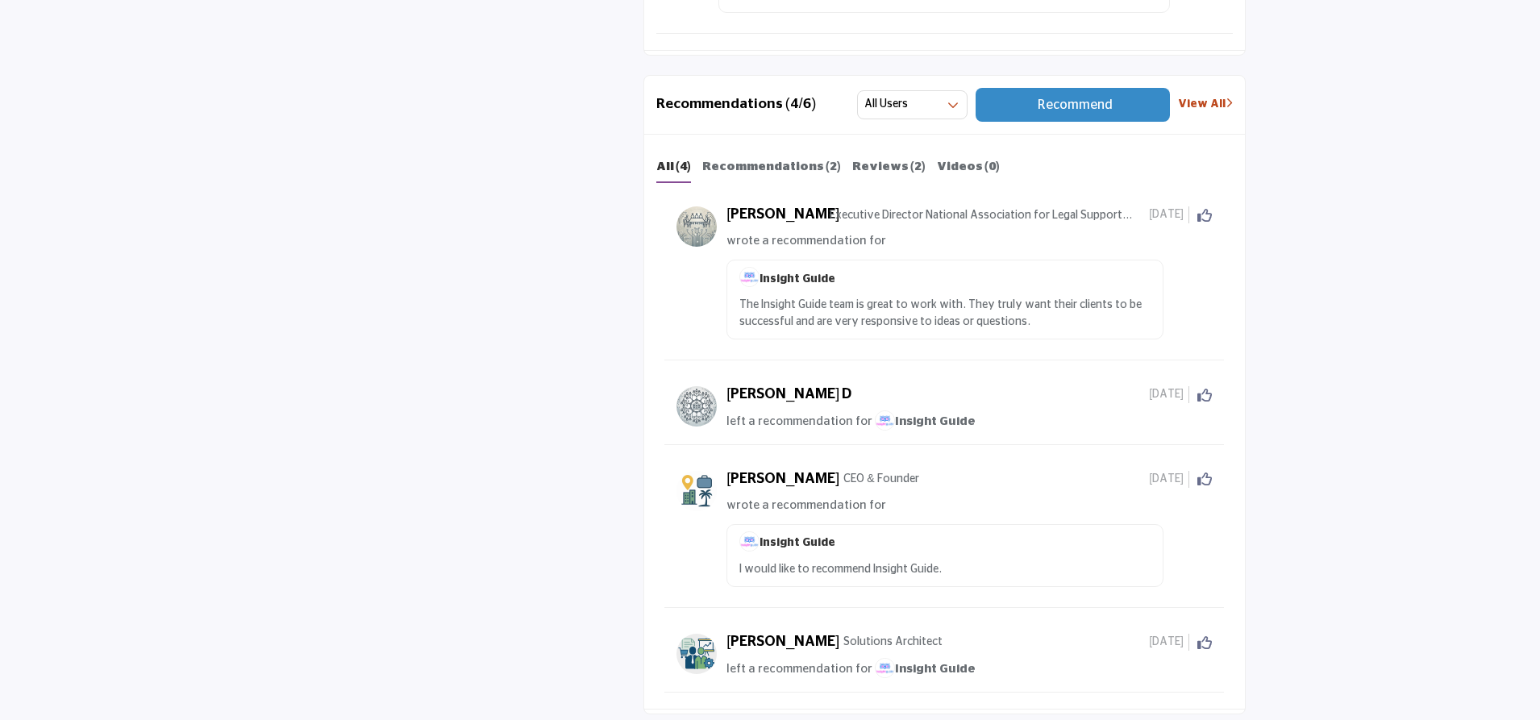
scroll to position [2661, 0]
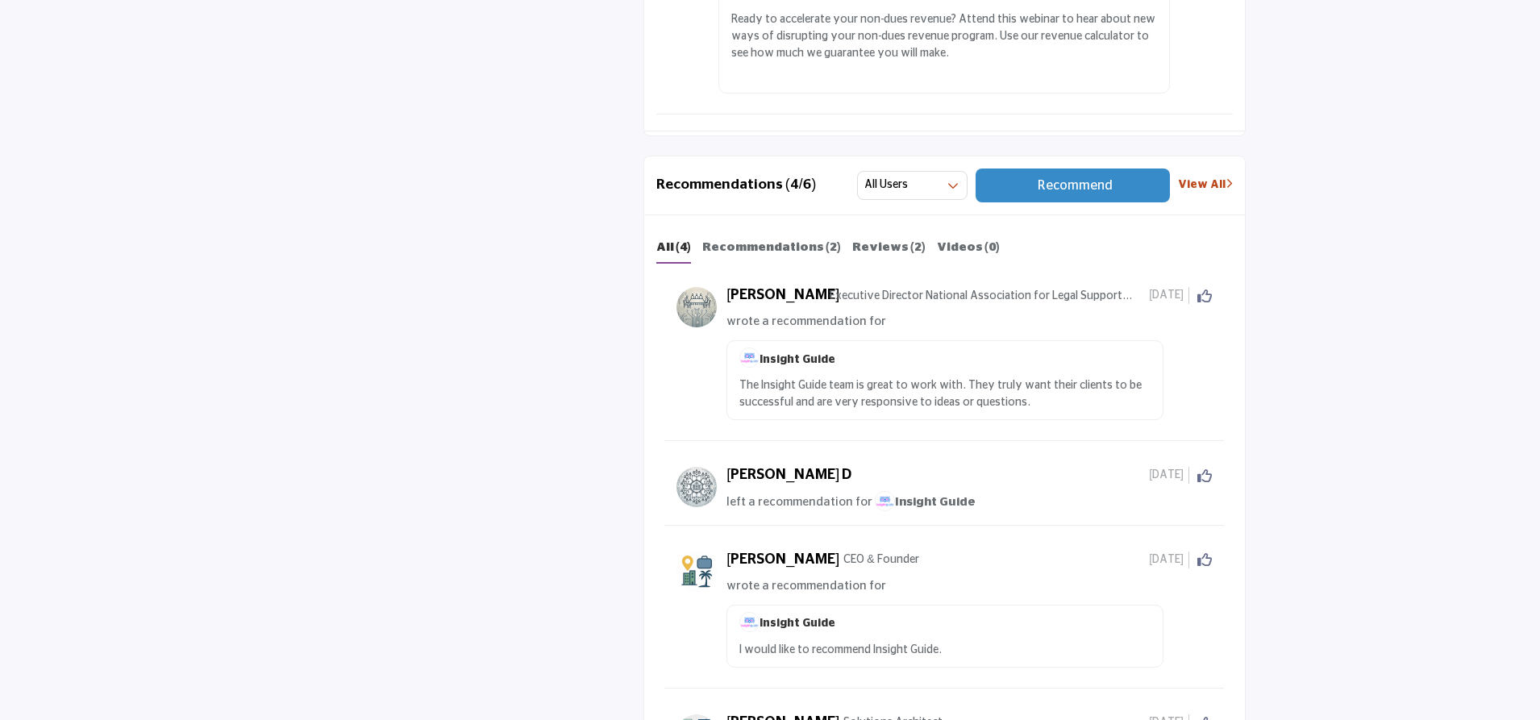
click at [692, 287] on img at bounding box center [697, 307] width 40 height 40
click at [738, 292] on h5 "Amanda B" at bounding box center [776, 296] width 99 height 18
click at [735, 287] on h5 "Amanda B" at bounding box center [776, 296] width 99 height 18
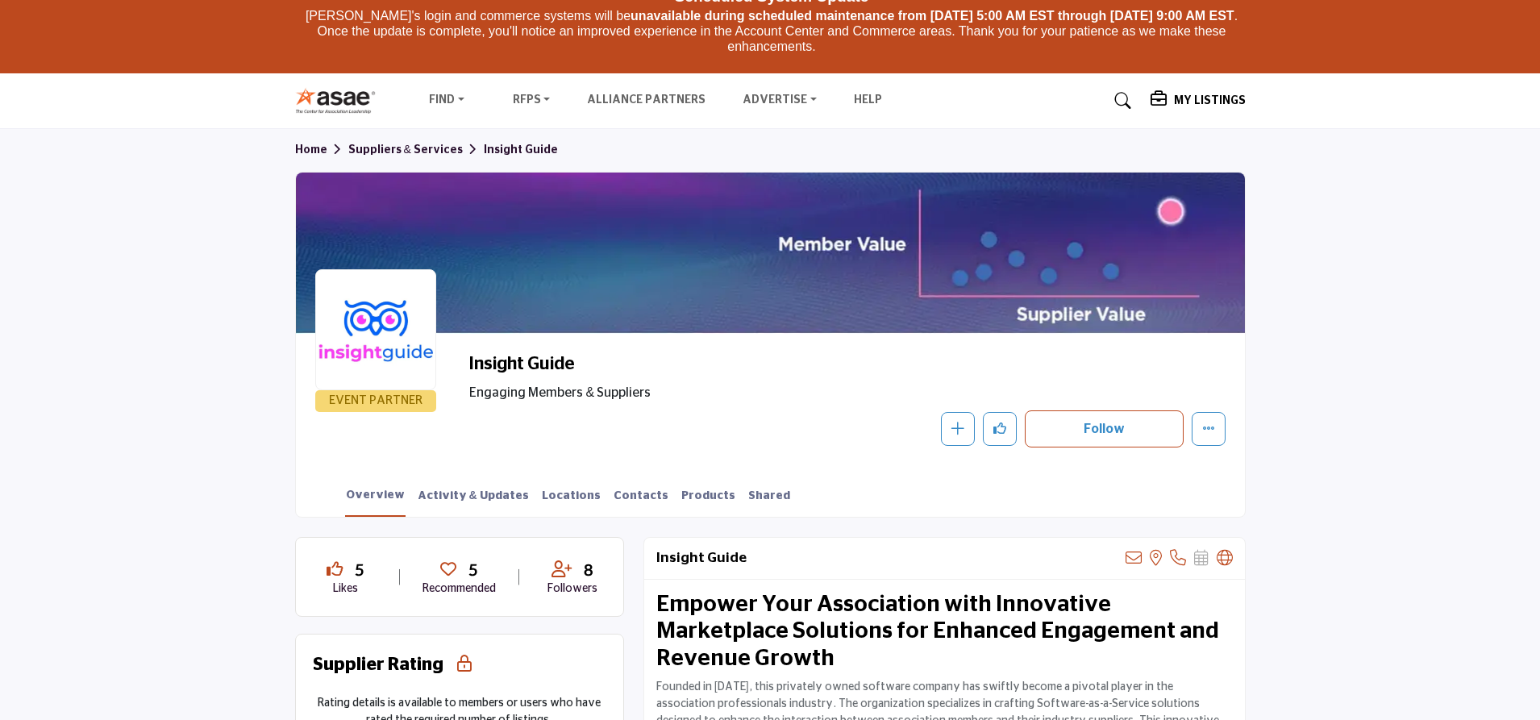
scroll to position [161, 0]
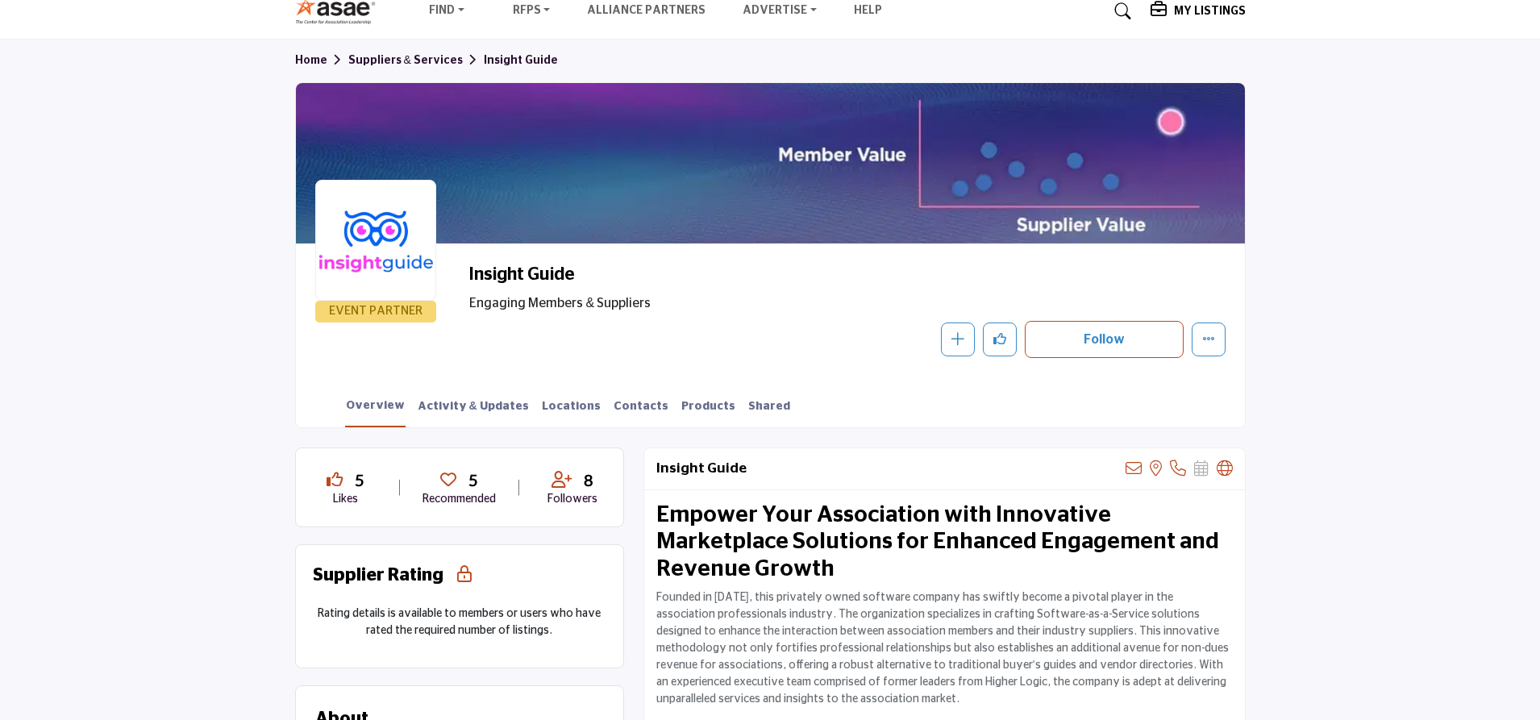
click at [865, 167] on div at bounding box center [770, 163] width 949 height 161
click at [1081, 148] on div at bounding box center [770, 163] width 949 height 161
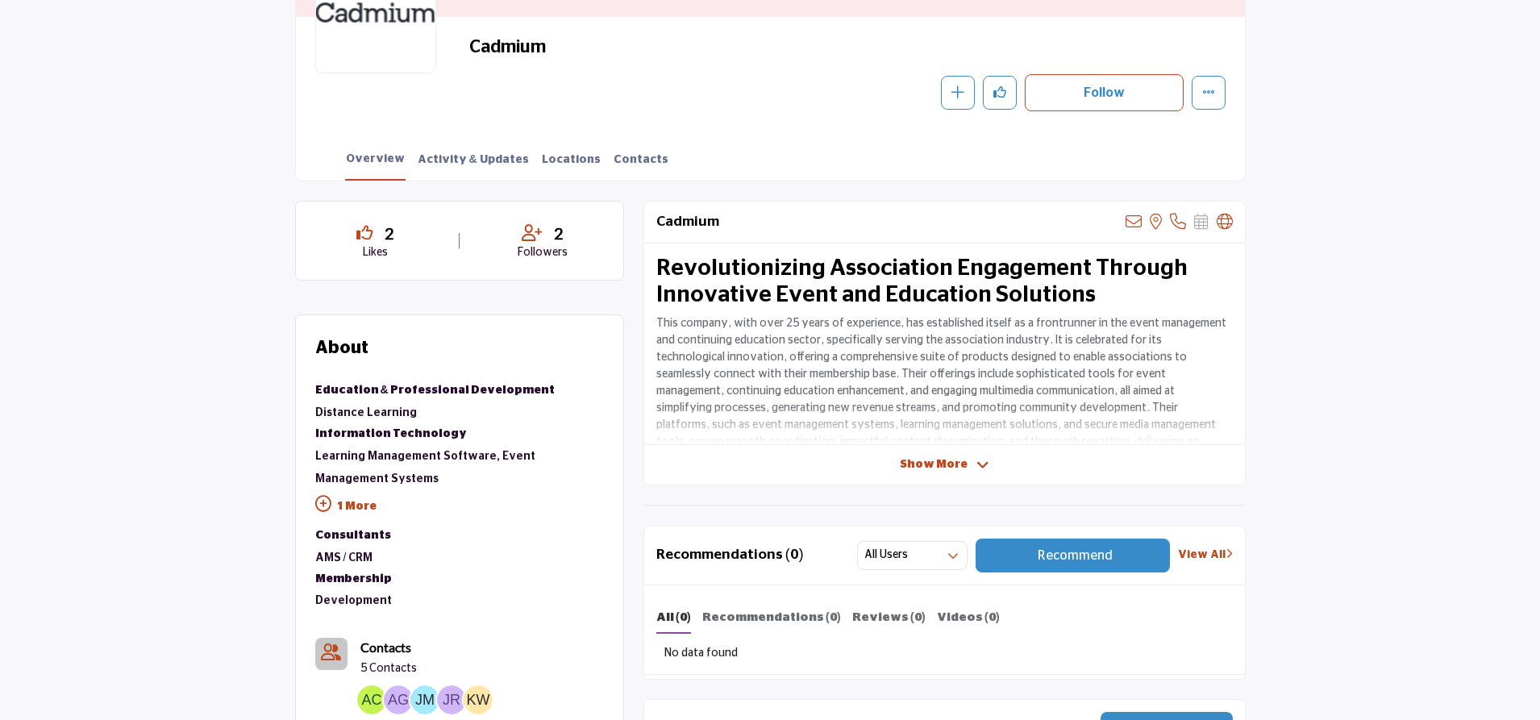
scroll to position [308, 0]
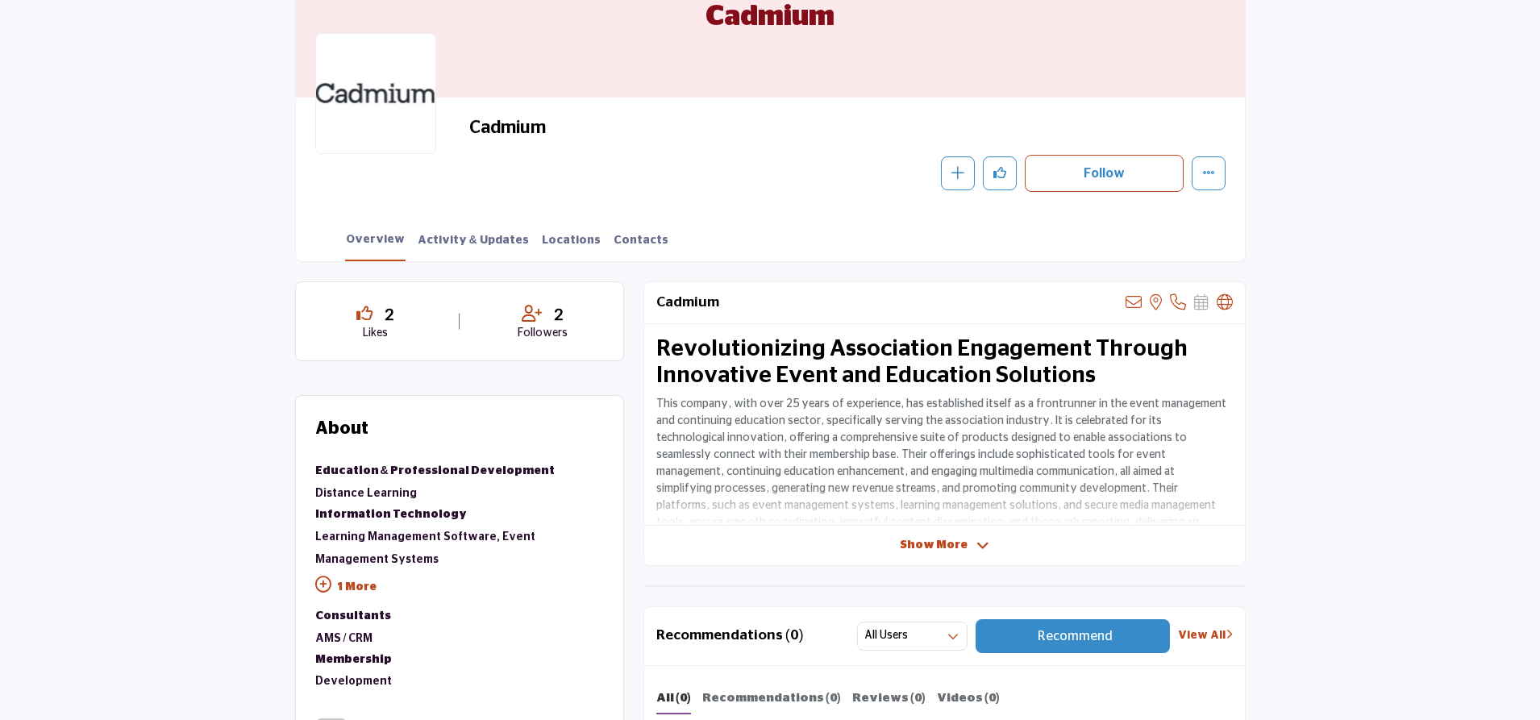
click at [899, 546] on div "Show More" at bounding box center [944, 545] width 601 height 17
click at [925, 529] on div "Cadmium View email address of this listing View the location of this listing Sh…" at bounding box center [944, 423] width 602 height 285
click at [943, 540] on span "Show More" at bounding box center [934, 545] width 68 height 17
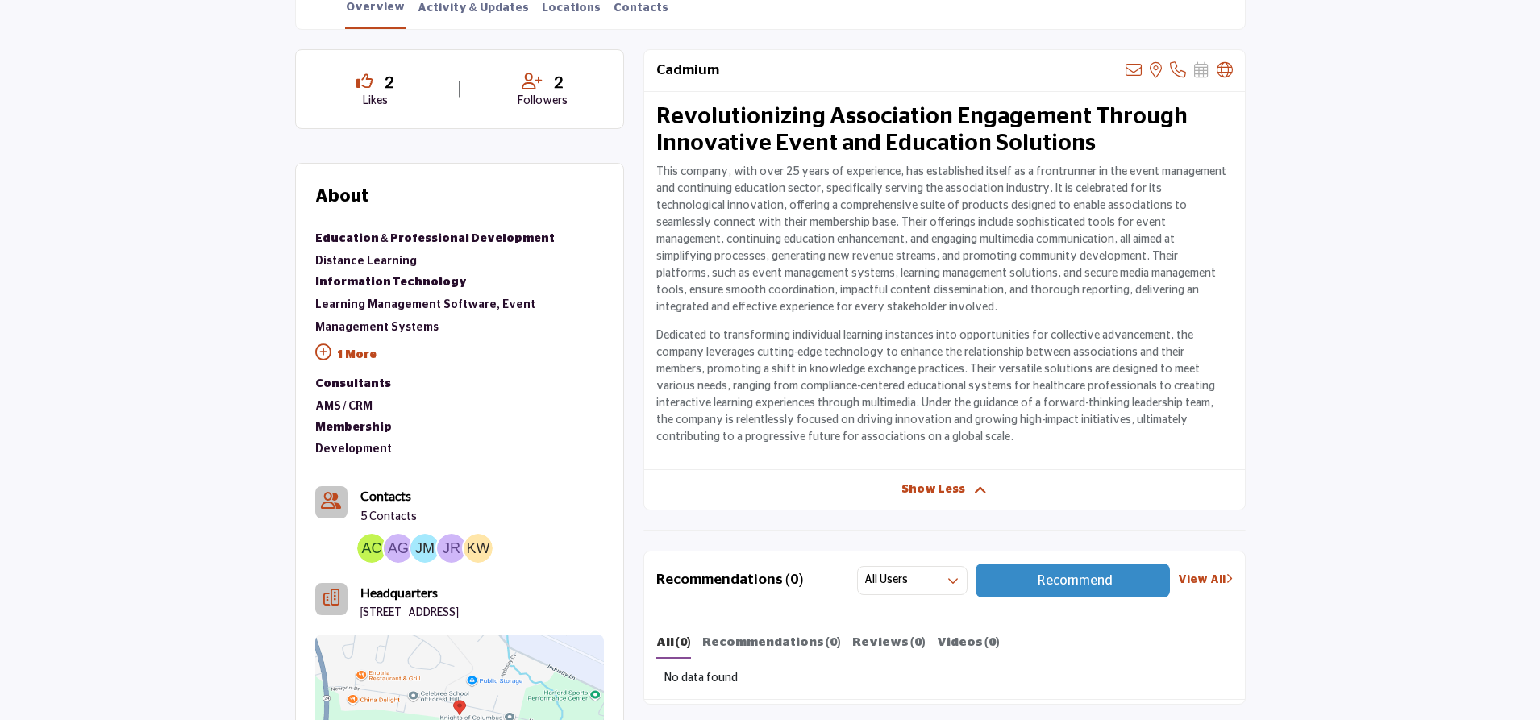
scroll to position [548, 0]
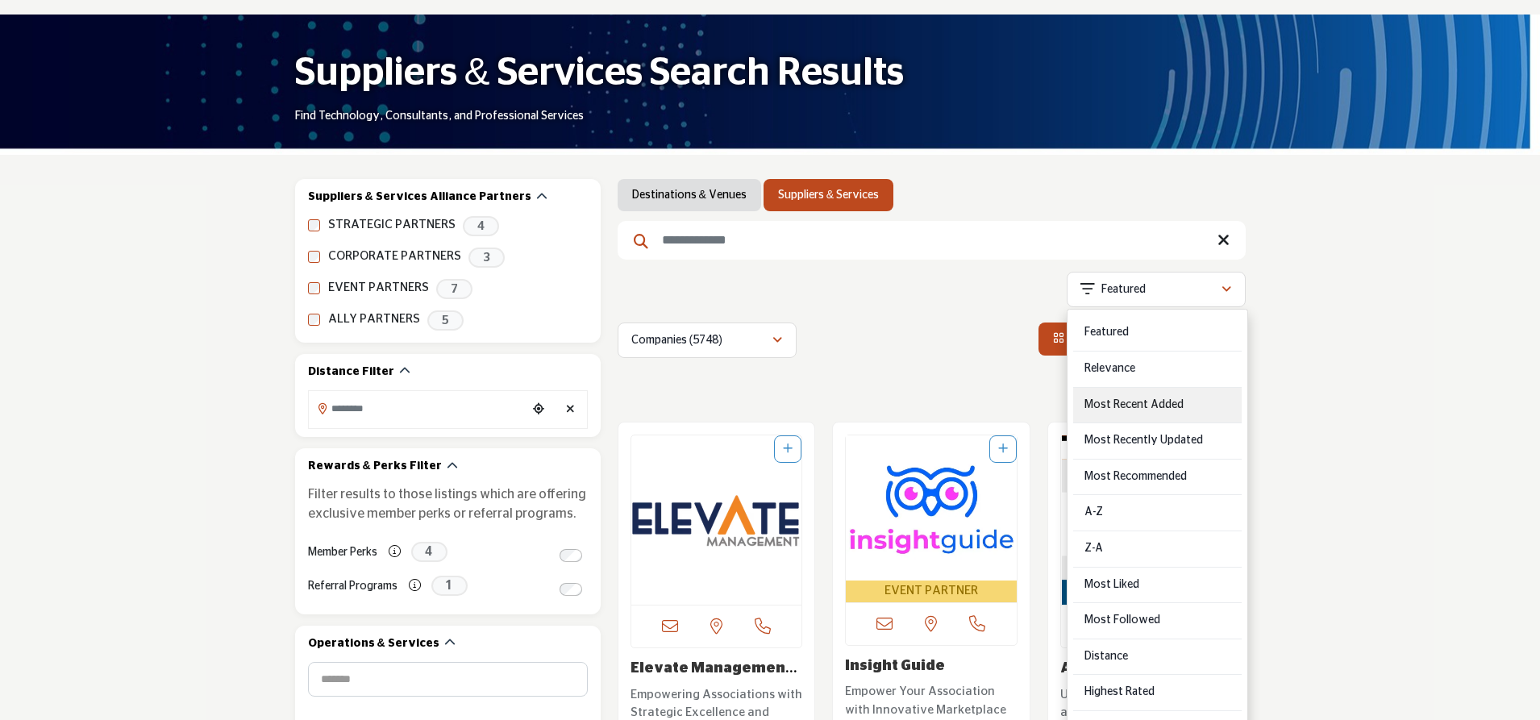
scroll to position [226, 0]
click at [1167, 468] on Recommended "Most Recommended" at bounding box center [1157, 478] width 169 height 36
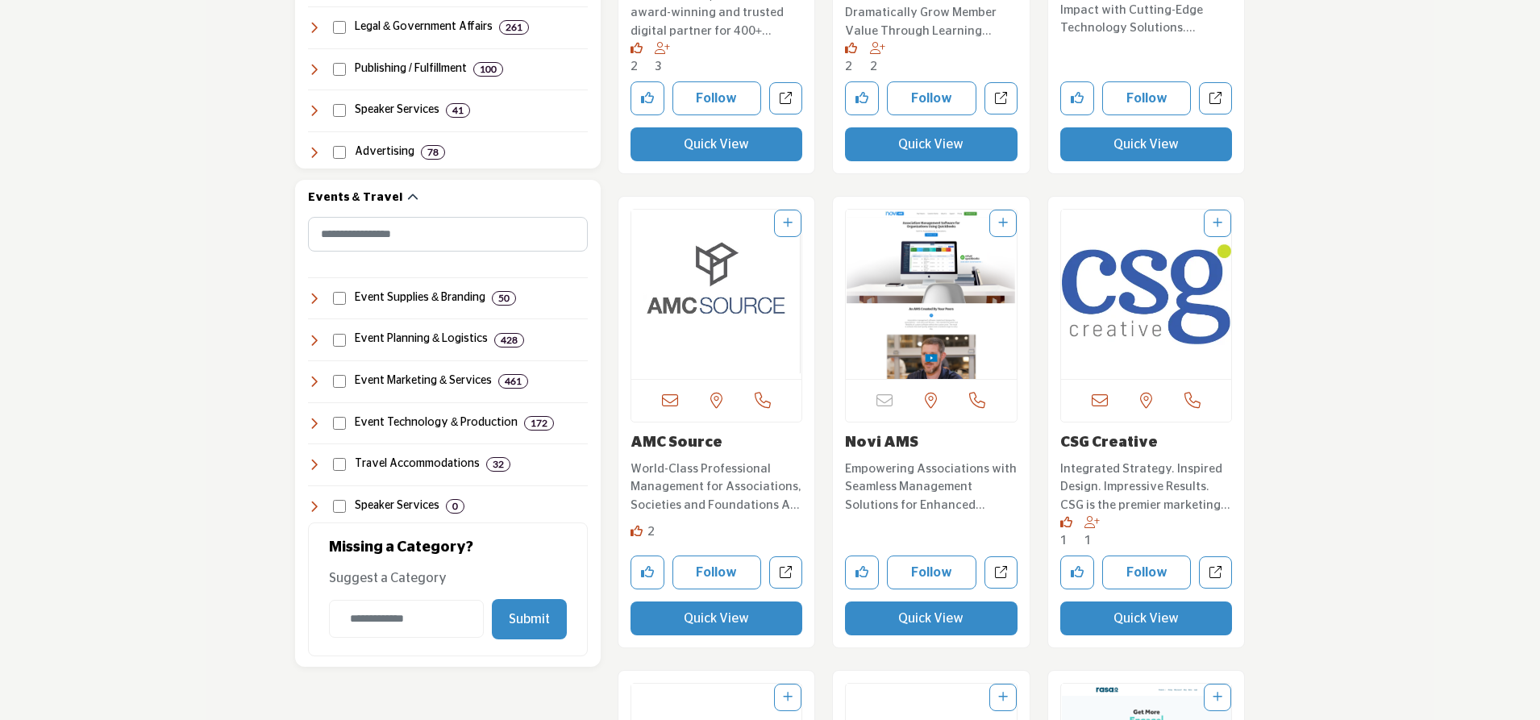
scroll to position [1387, 0]
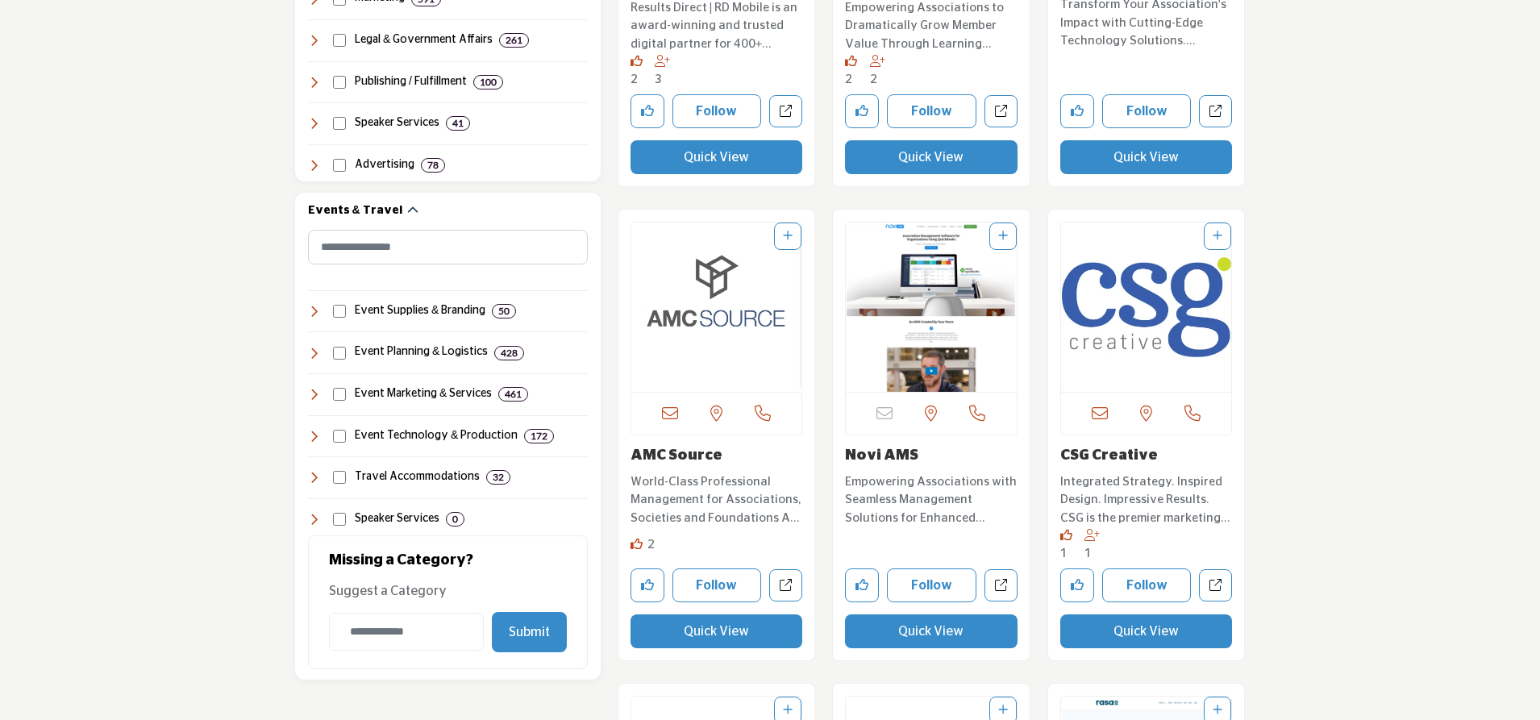
click at [737, 326] on img "Open Listing in new tab" at bounding box center [716, 307] width 171 height 169
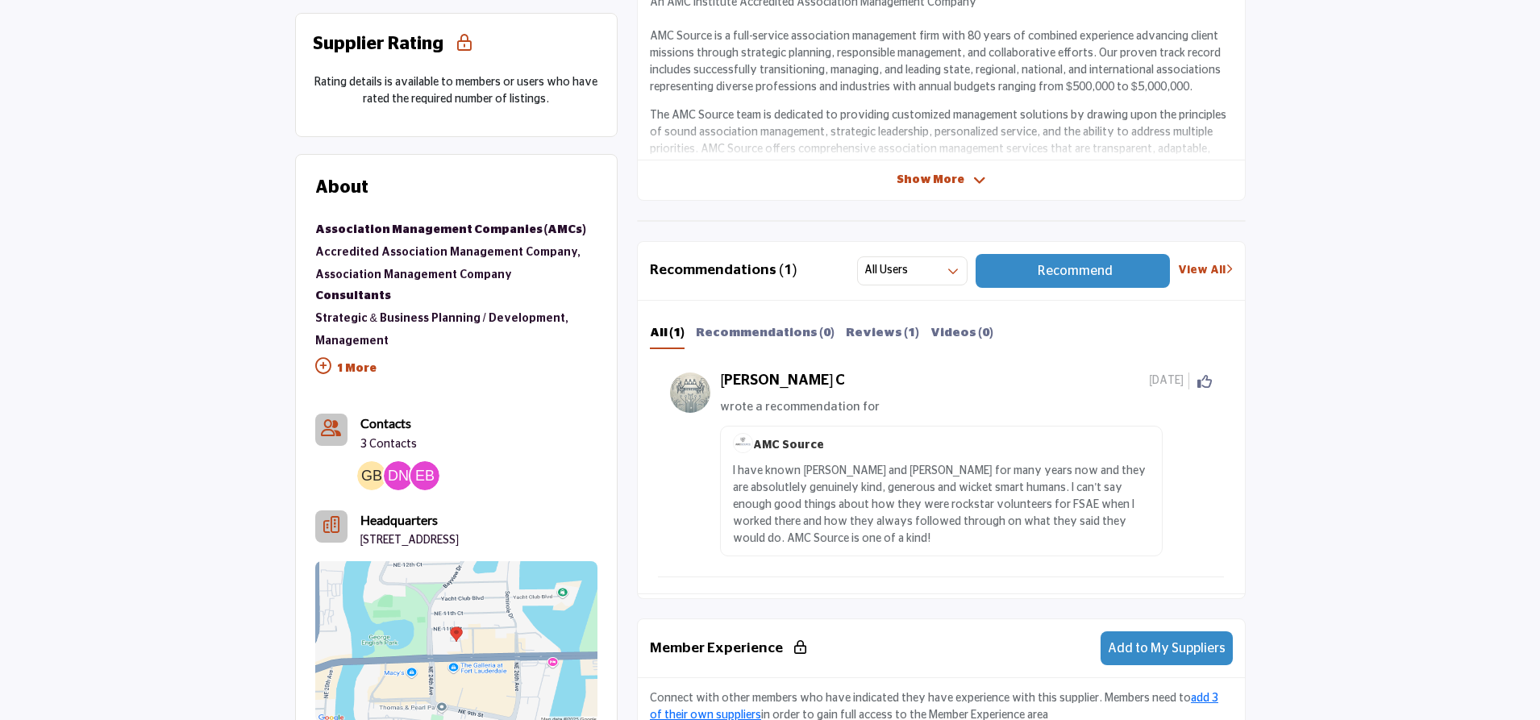
scroll to position [710, 0]
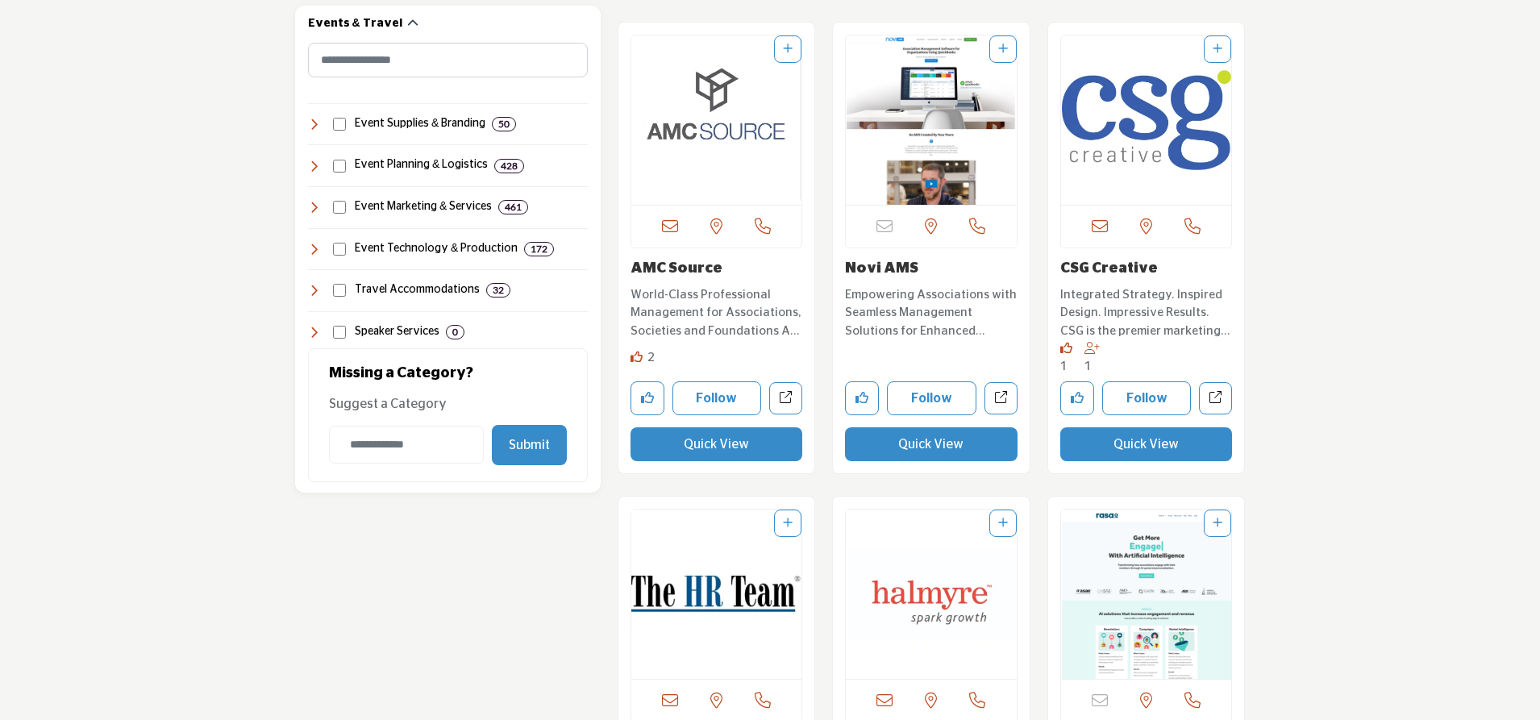
scroll to position [1516, 0]
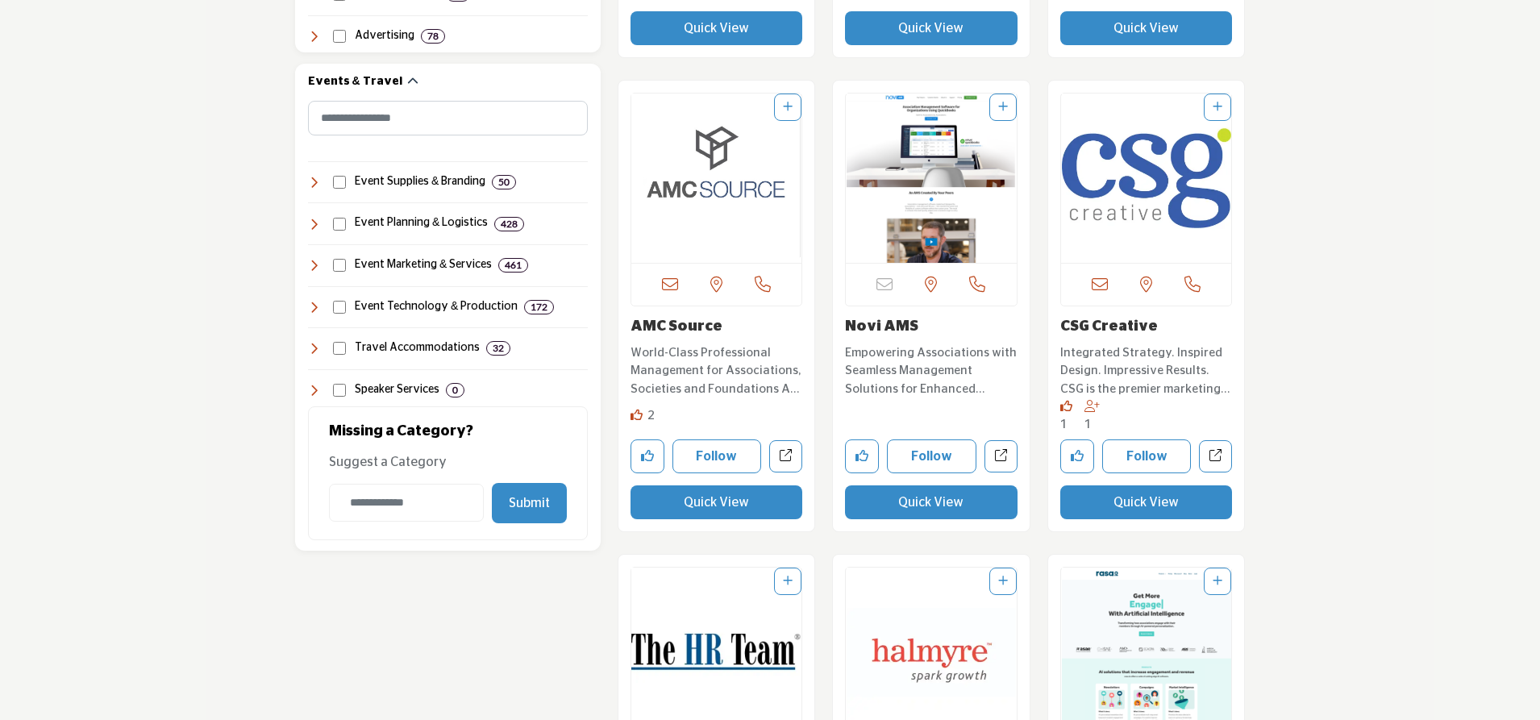
drag, startPoint x: 0, startPoint y: 0, endPoint x: 1074, endPoint y: 331, distance: 1123.8
click at [1074, 331] on link "CSG Creative" at bounding box center [1109, 326] width 98 height 15
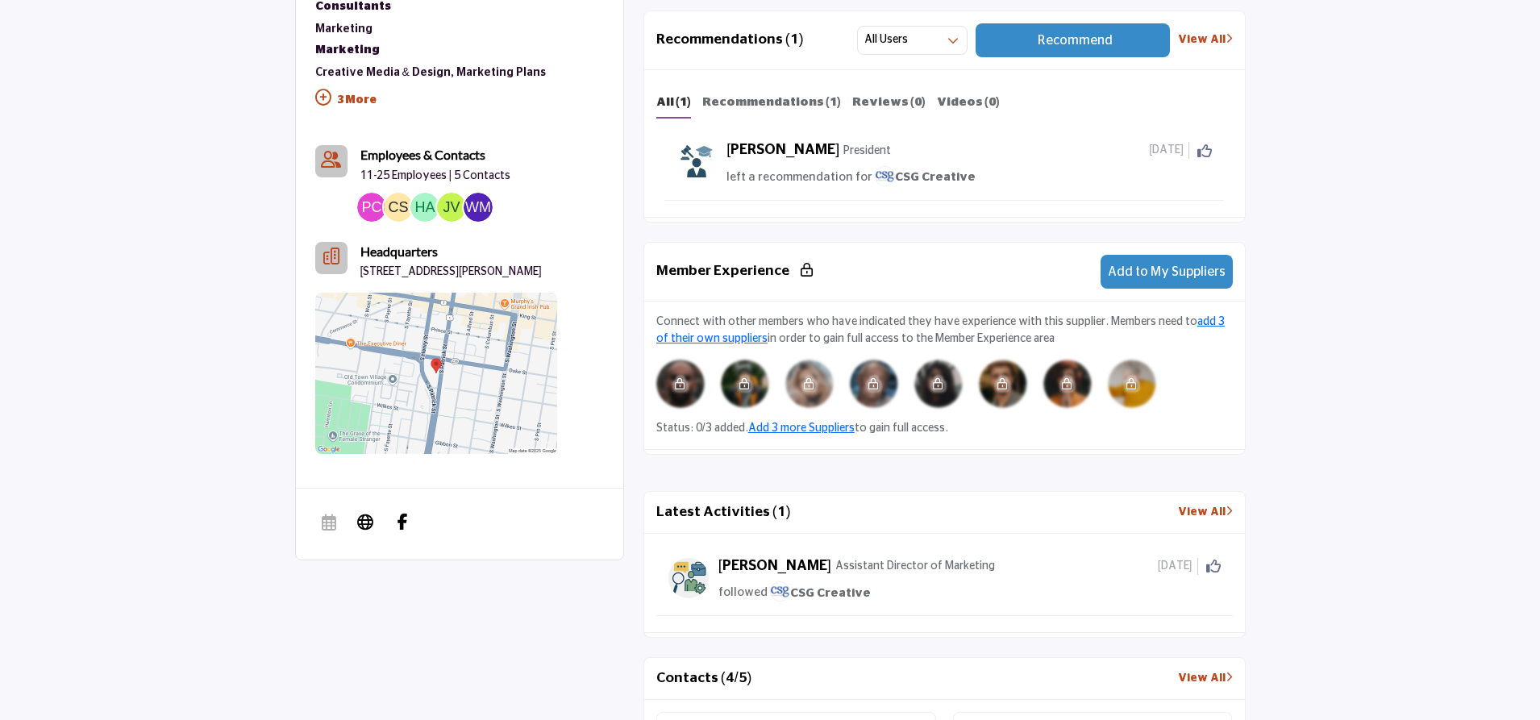
scroll to position [432, 0]
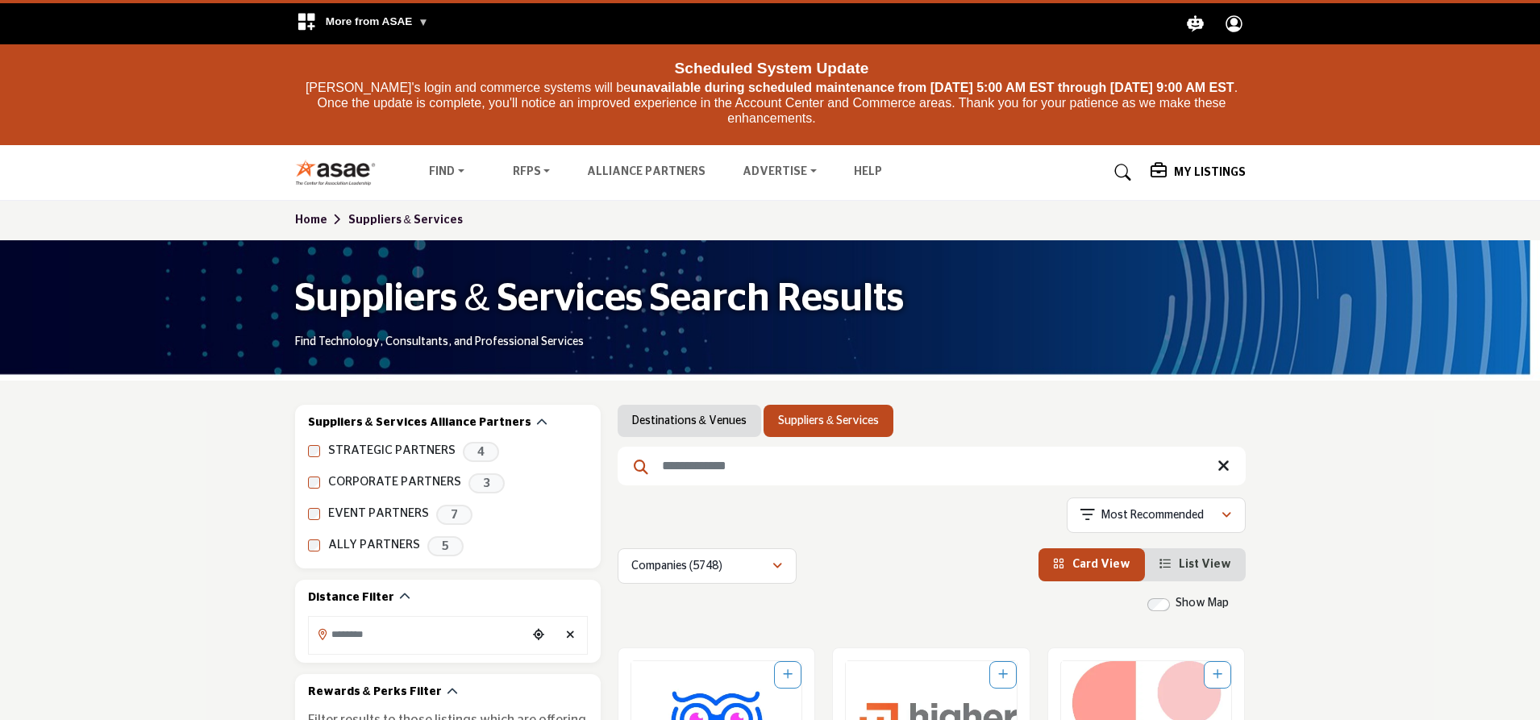
click at [865, 482] on input "Search Keyword" at bounding box center [932, 466] width 628 height 39
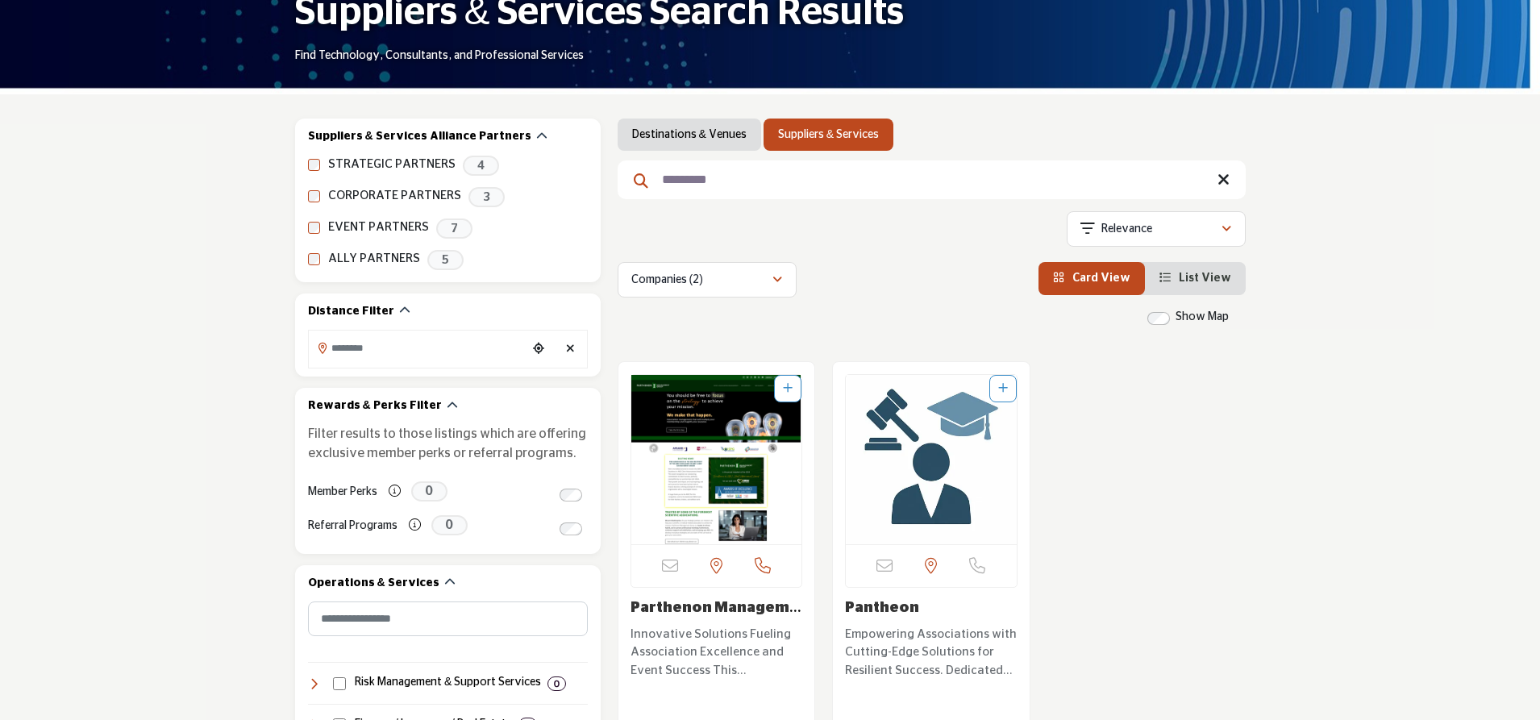
scroll to position [323, 0]
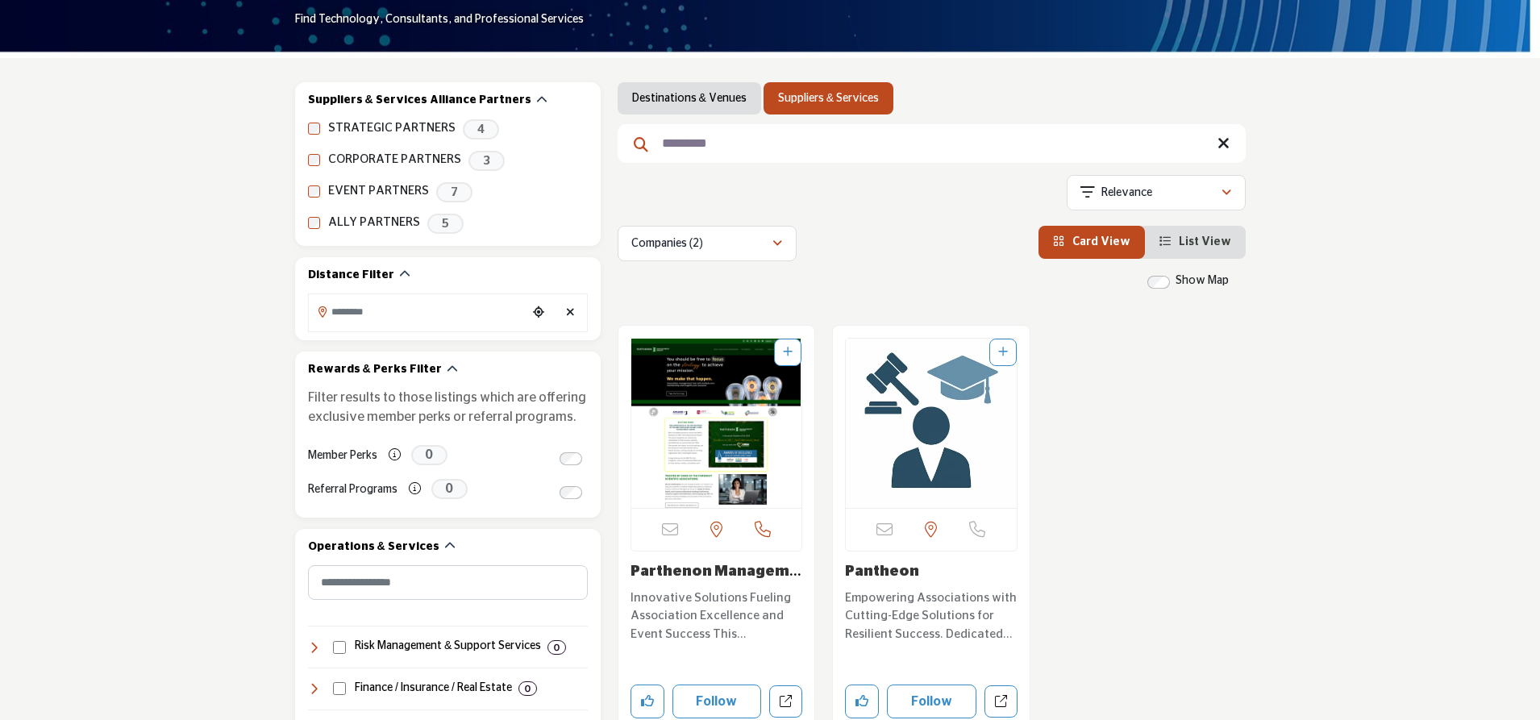
type input "*********"
click at [673, 440] on img "Open Listing in new tab" at bounding box center [716, 423] width 171 height 169
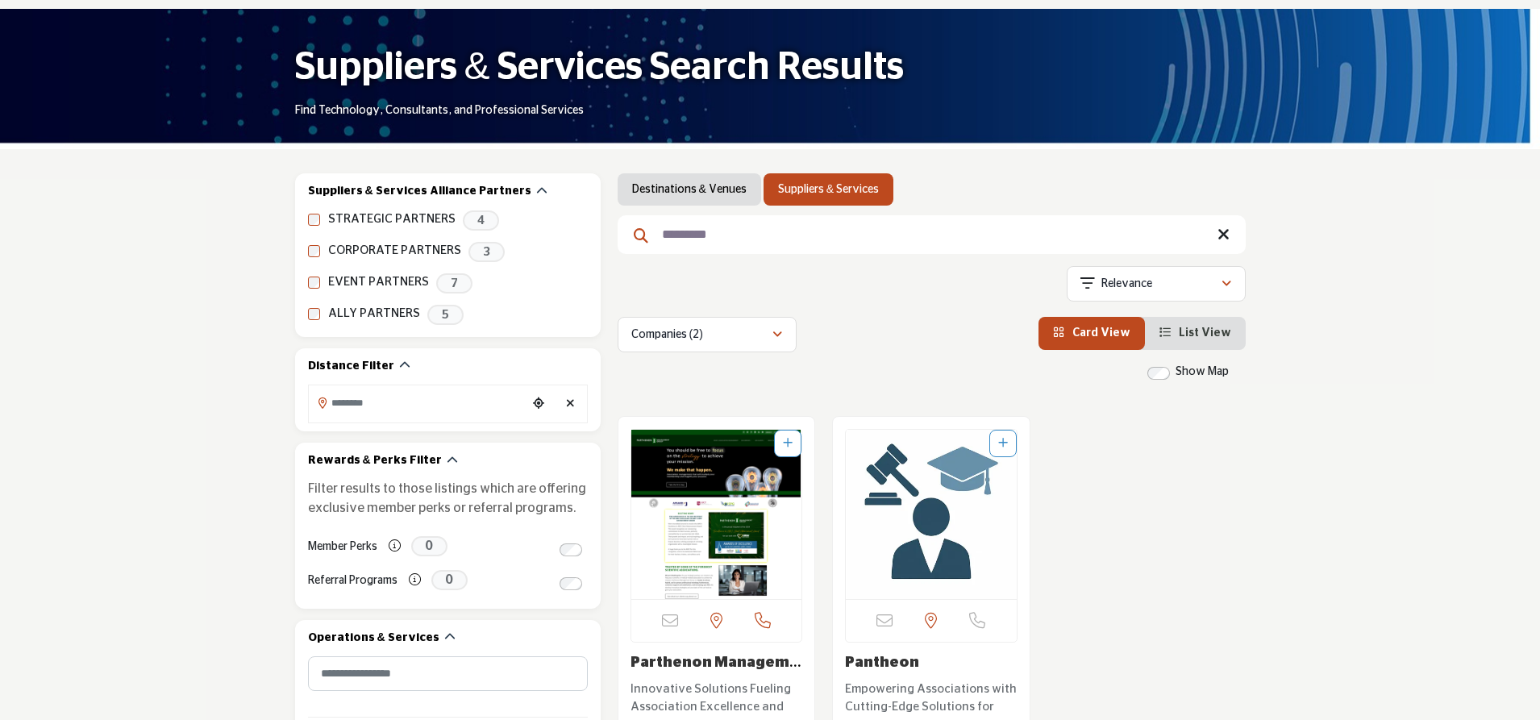
scroll to position [323, 0]
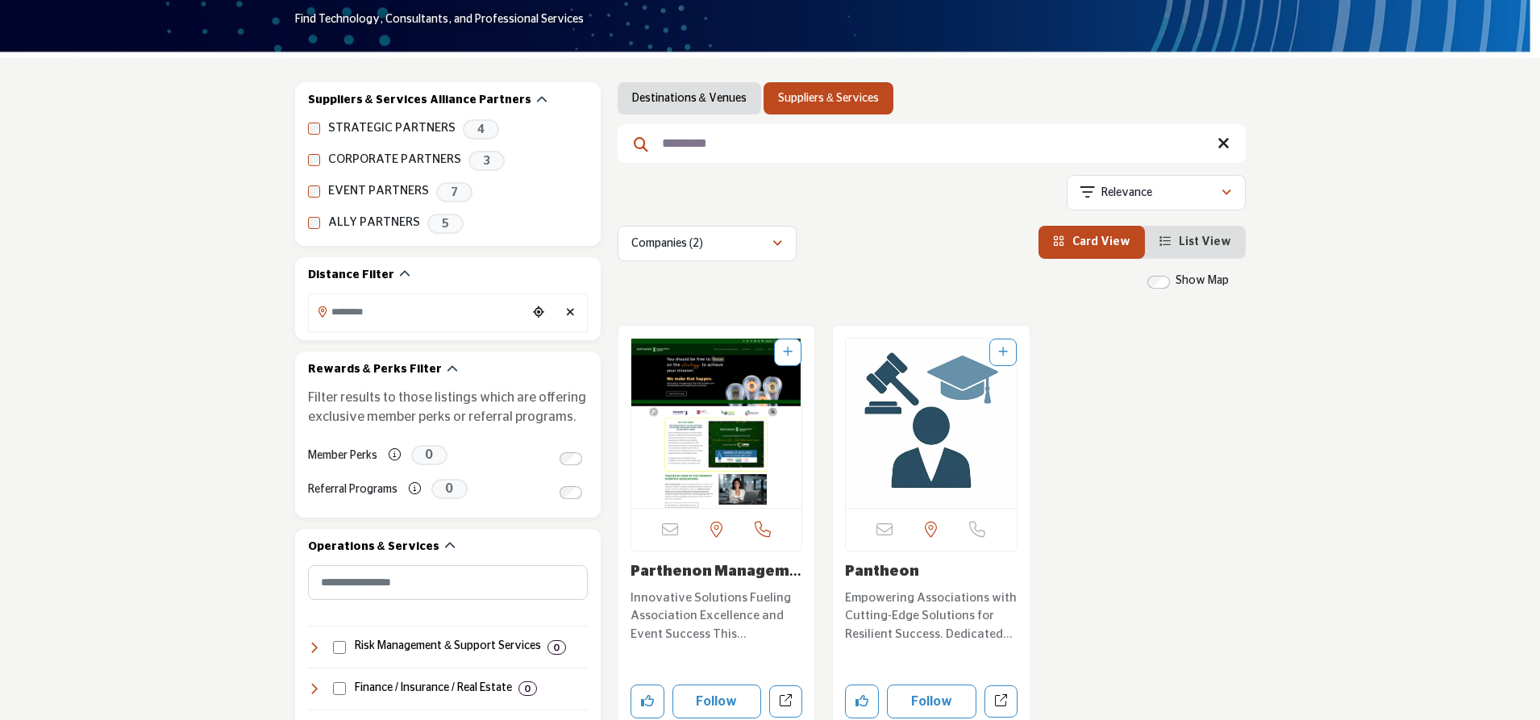
click at [914, 422] on img "Open Listing in new tab" at bounding box center [931, 423] width 171 height 169
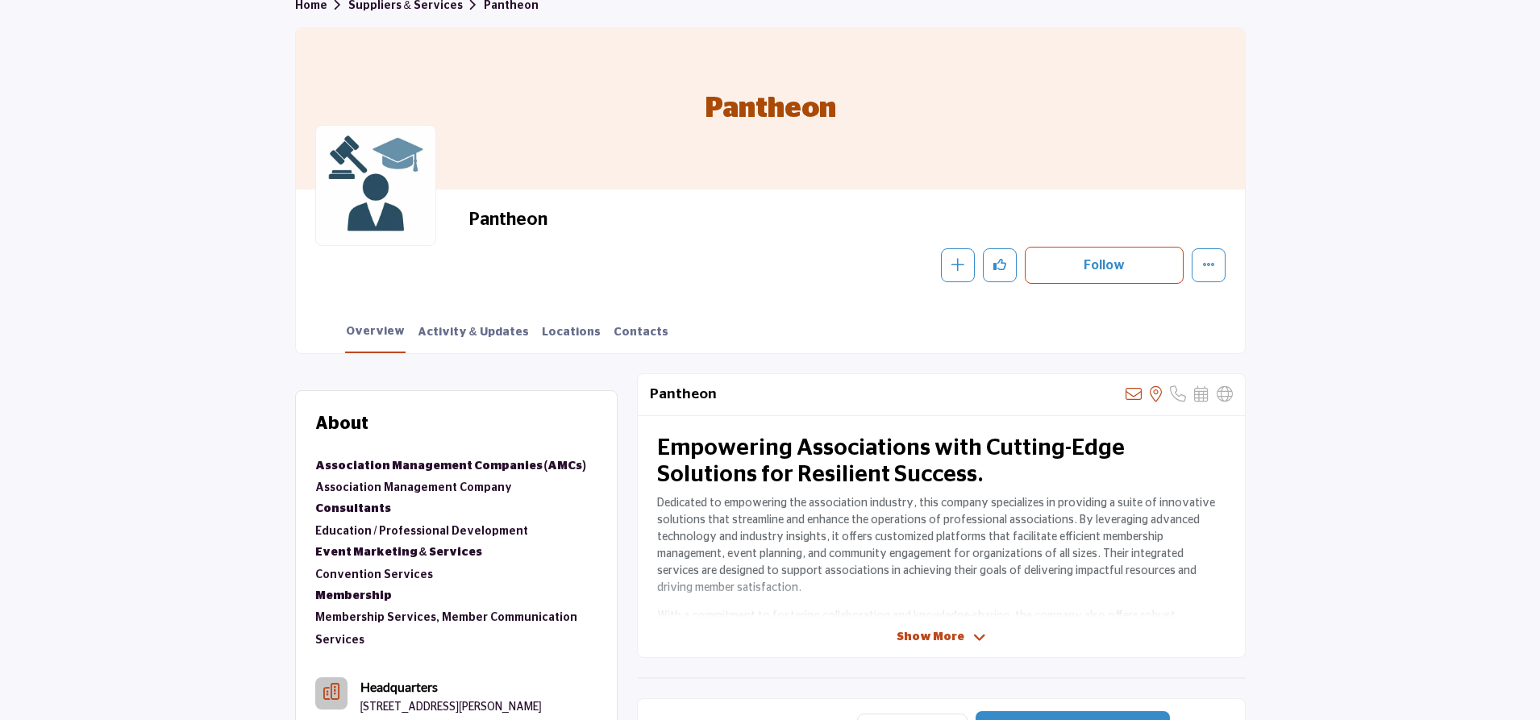
scroll to position [144, 0]
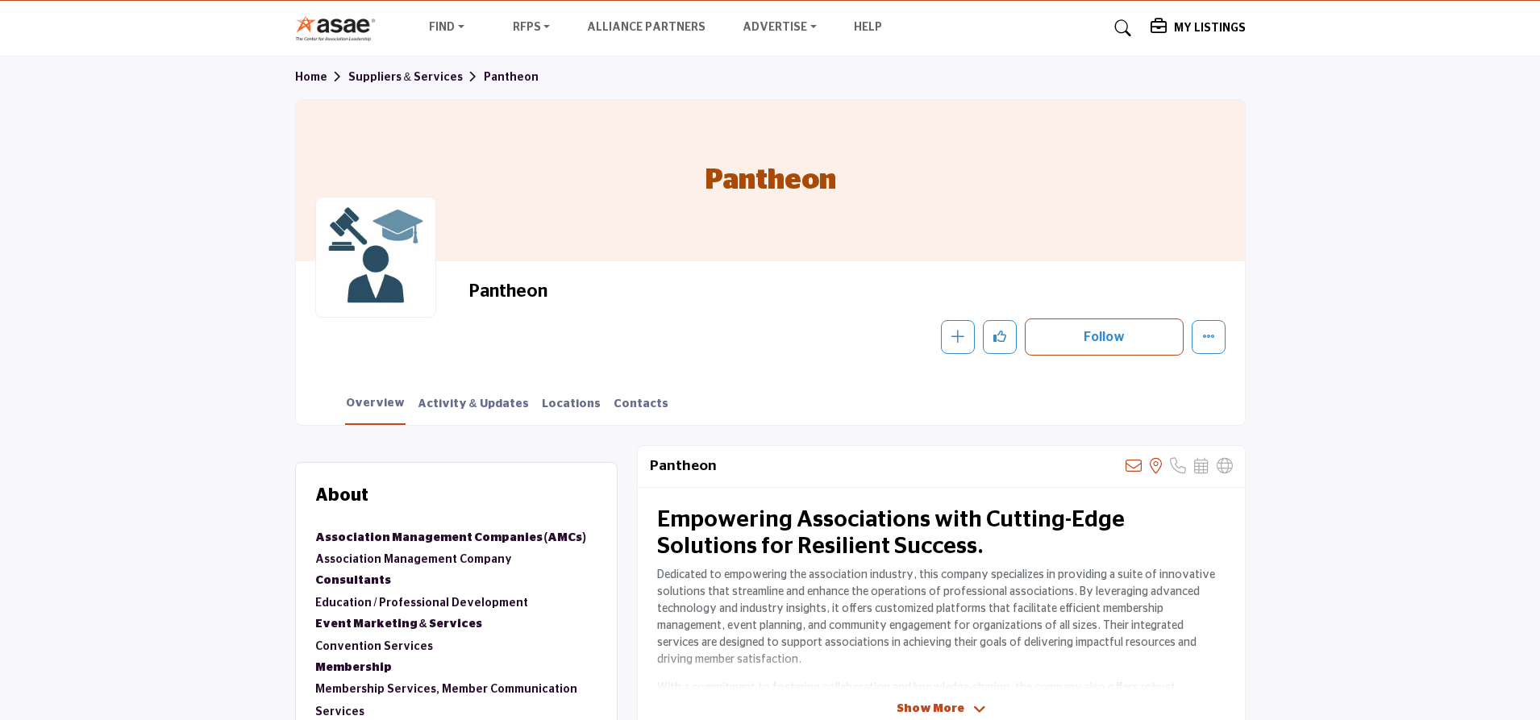
click at [326, 26] on img at bounding box center [340, 28] width 90 height 27
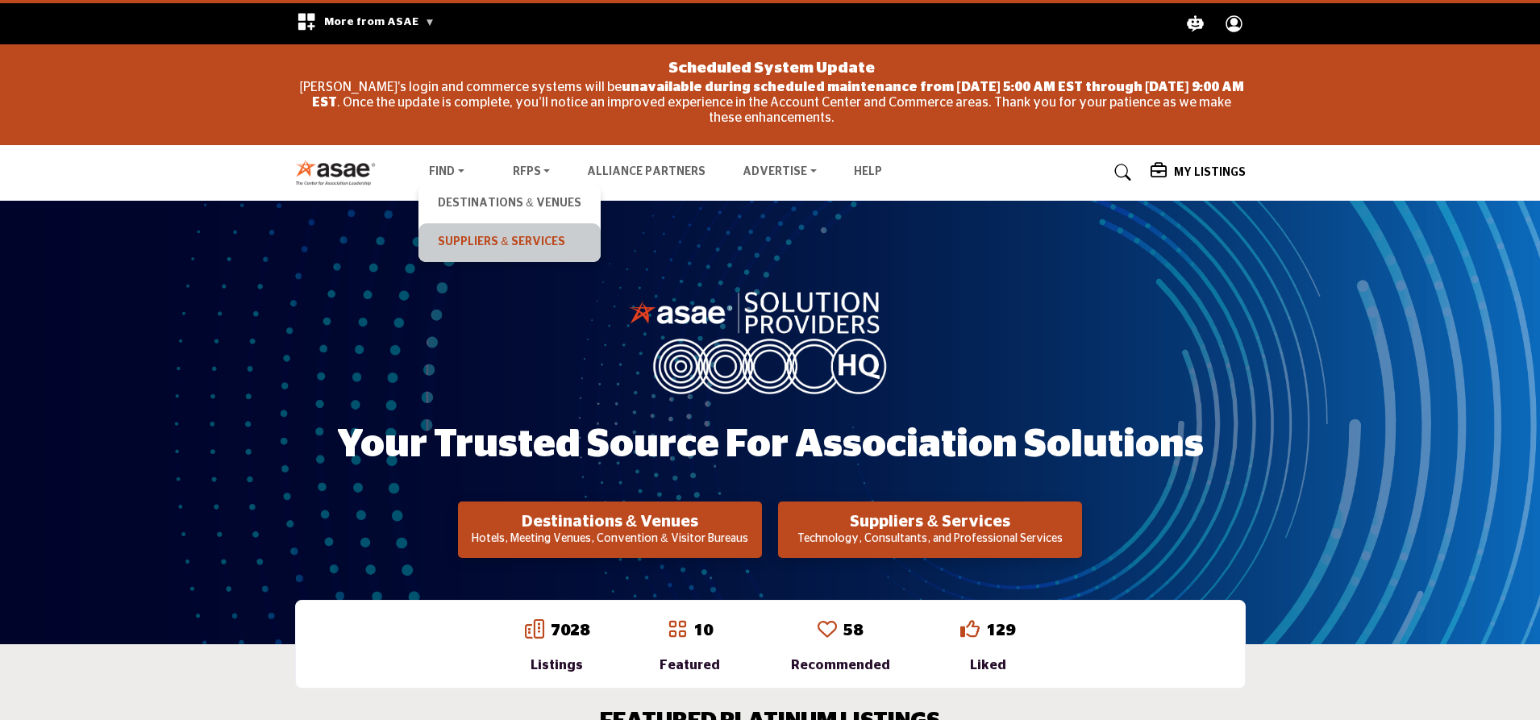
click at [468, 249] on link "Suppliers & Services" at bounding box center [509, 242] width 165 height 23
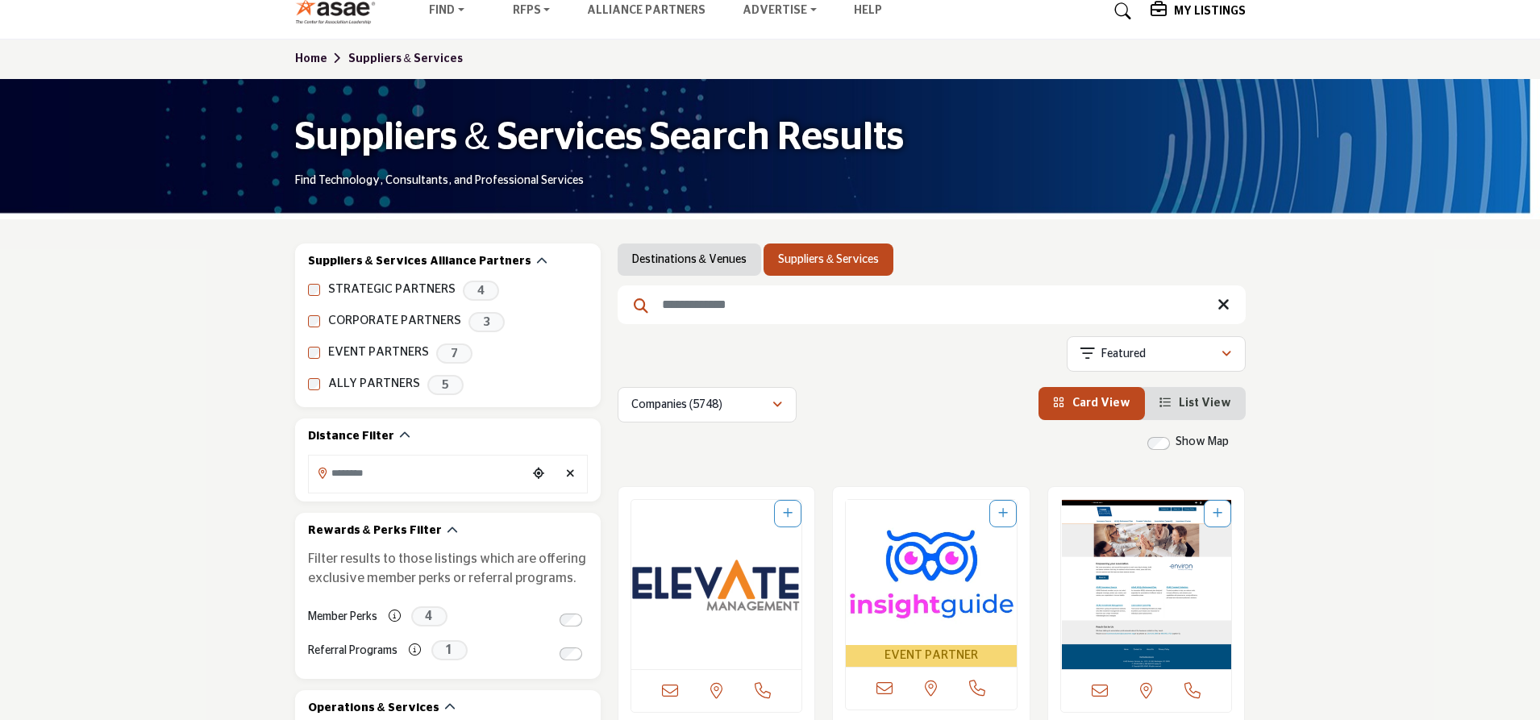
scroll to position [323, 0]
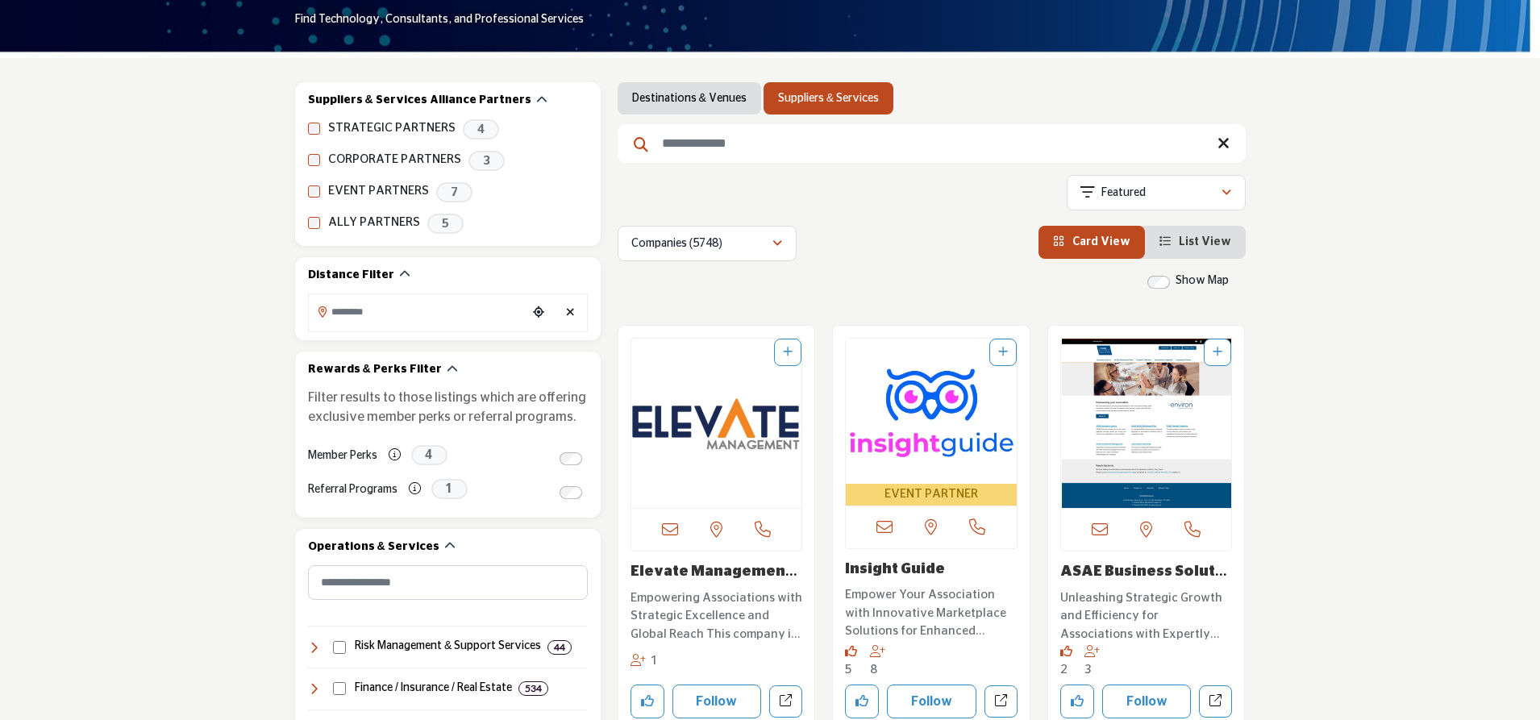
click at [699, 147] on input "Search Keyword" at bounding box center [932, 143] width 628 height 39
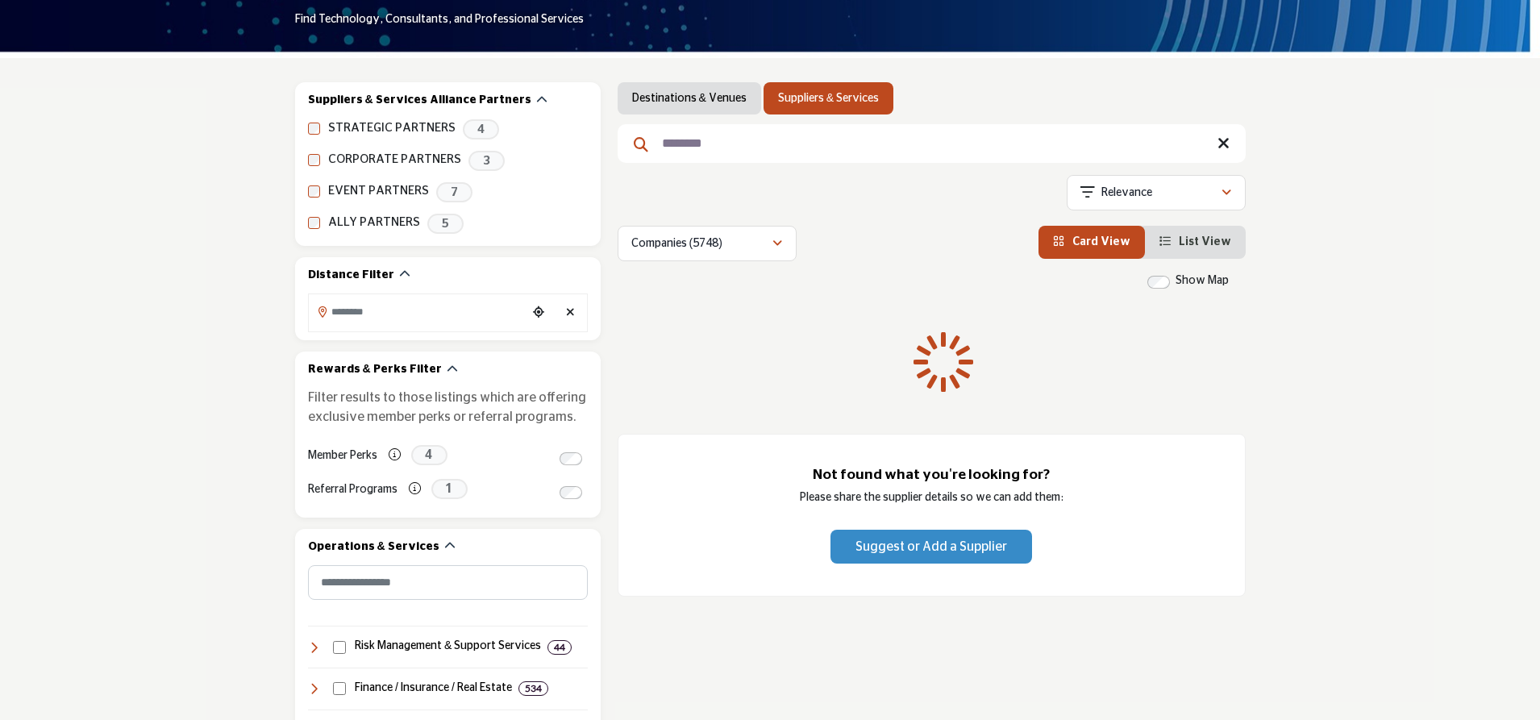
scroll to position [102, 0]
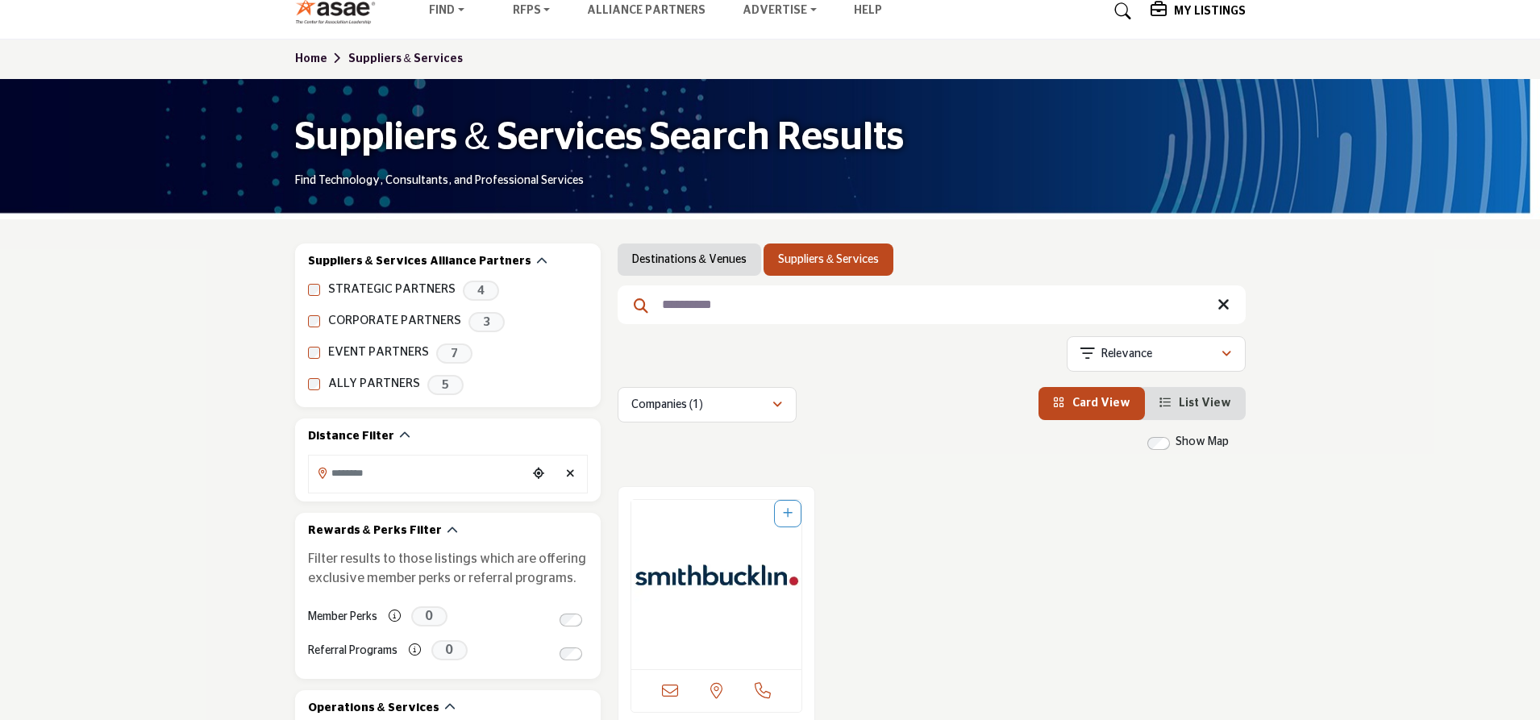
scroll to position [403, 0]
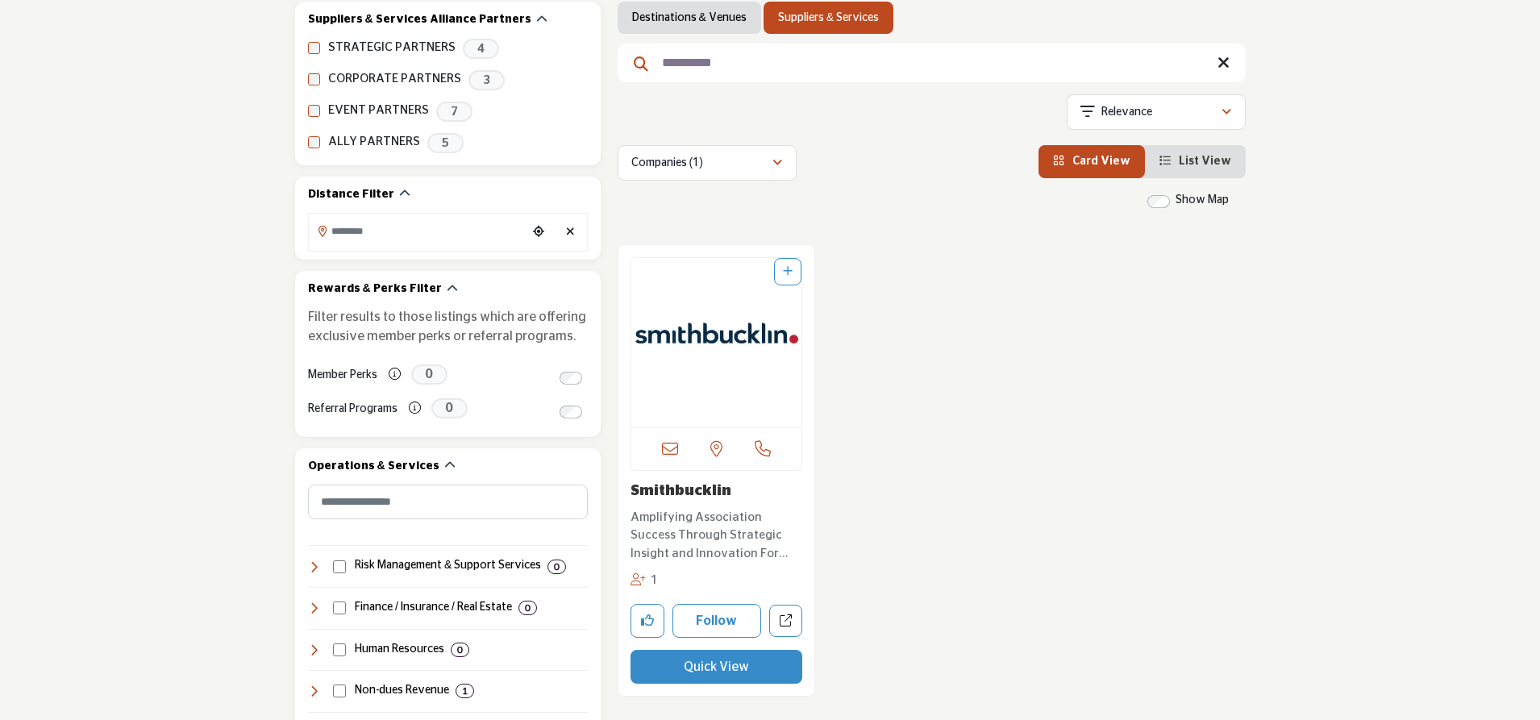
type input "**********"
click at [667, 484] on link "Smithbucklin" at bounding box center [681, 491] width 101 height 15
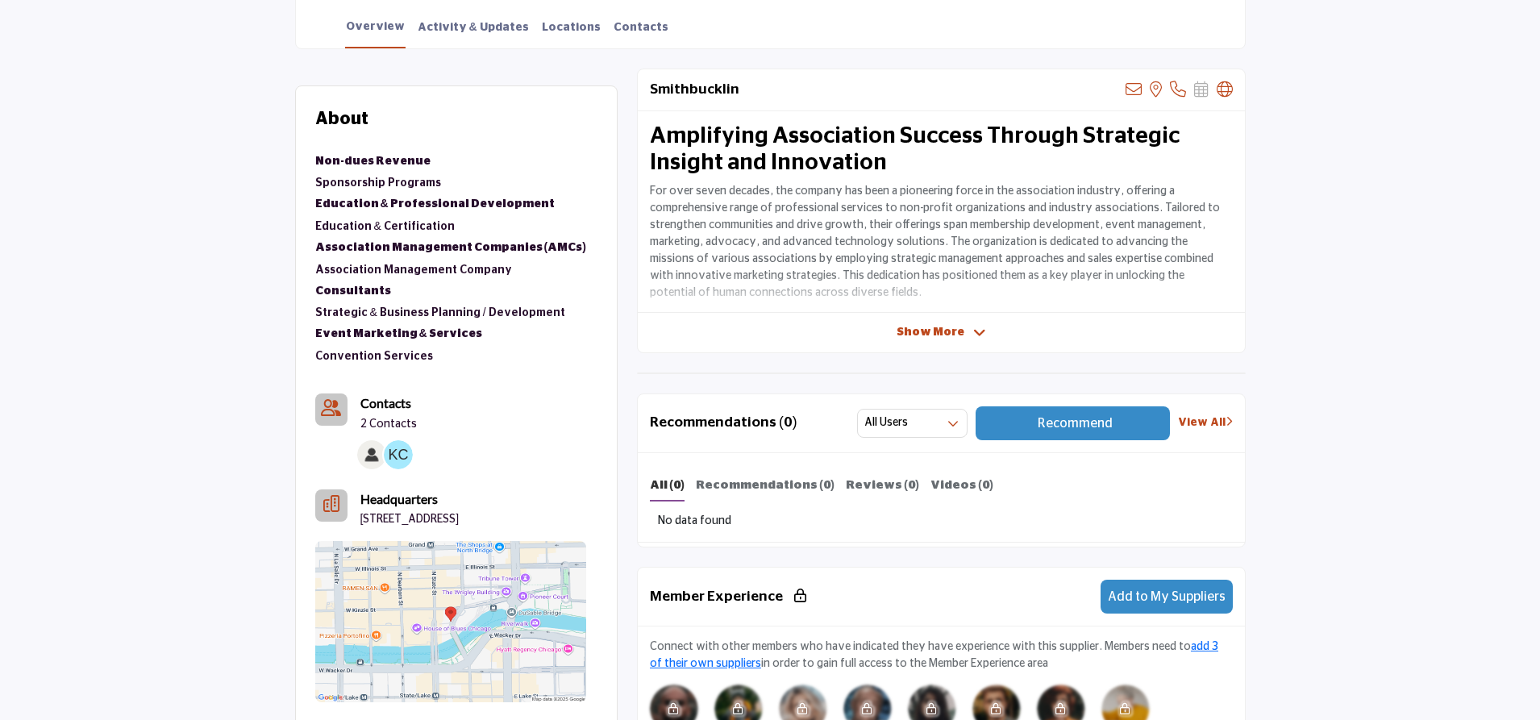
scroll to position [550, 0]
